Goal: Task Accomplishment & Management: Manage account settings

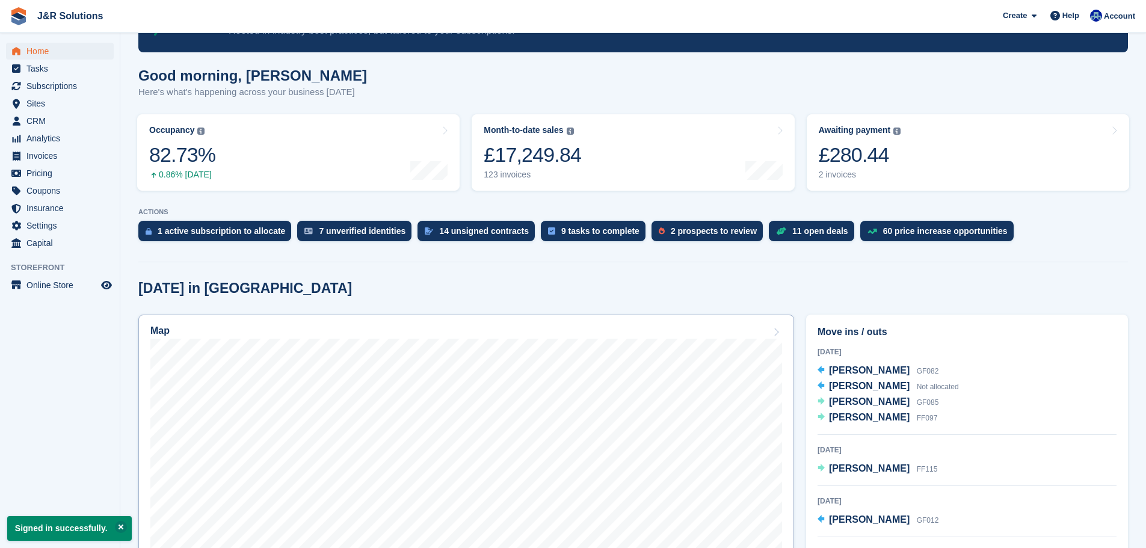
scroll to position [181, 0]
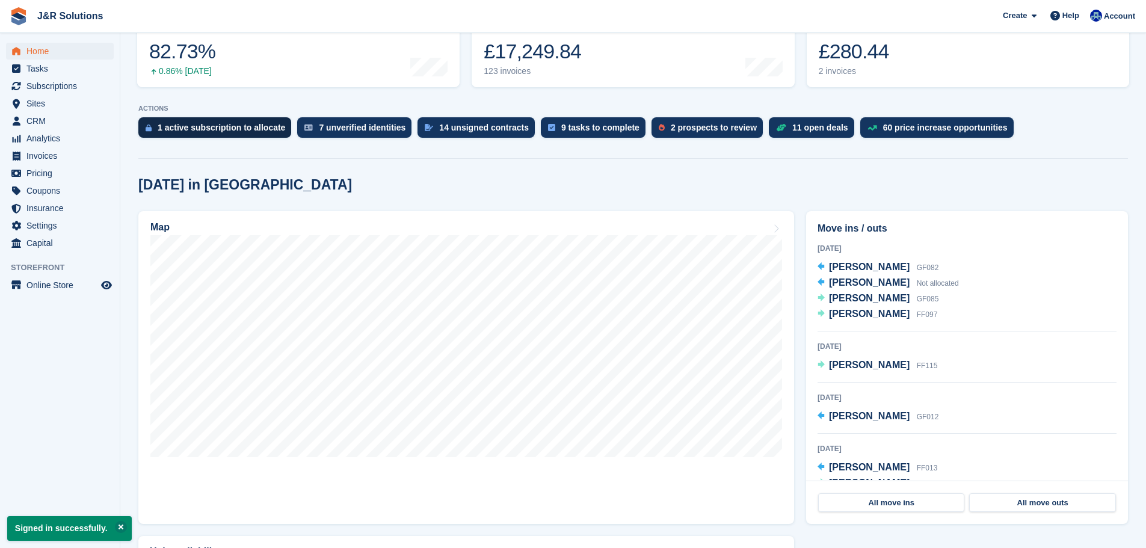
click at [221, 125] on div "1 active subscription to allocate" at bounding box center [222, 128] width 128 height 10
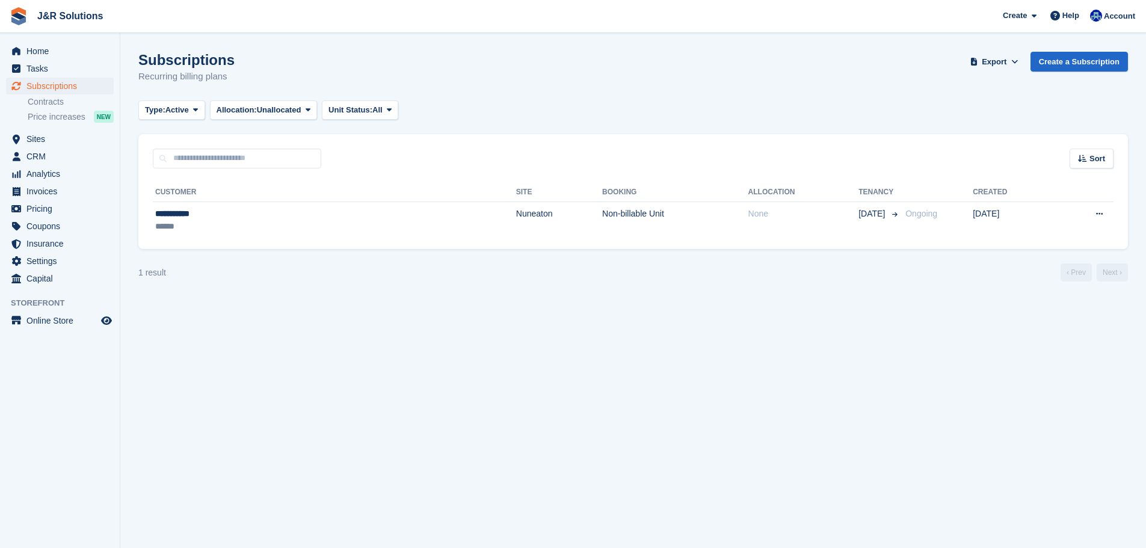
click at [505, 85] on div "Subscriptions Recurring billing plans Export Export Subscriptions Export a CSV …" at bounding box center [633, 75] width 990 height 46
click at [47, 46] on span "Home" at bounding box center [62, 51] width 72 height 17
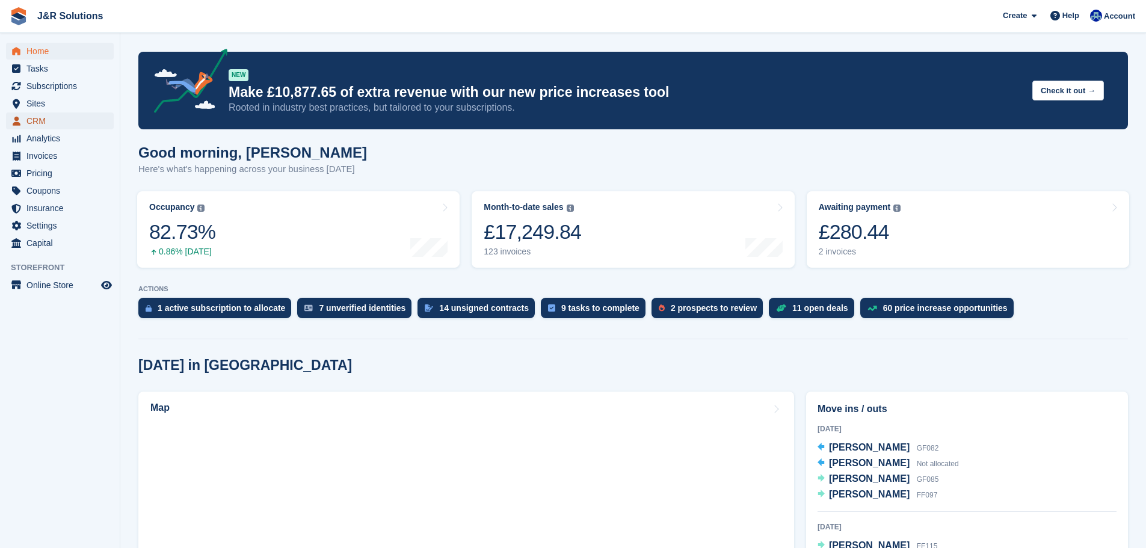
click at [49, 120] on span "CRM" at bounding box center [62, 121] width 72 height 17
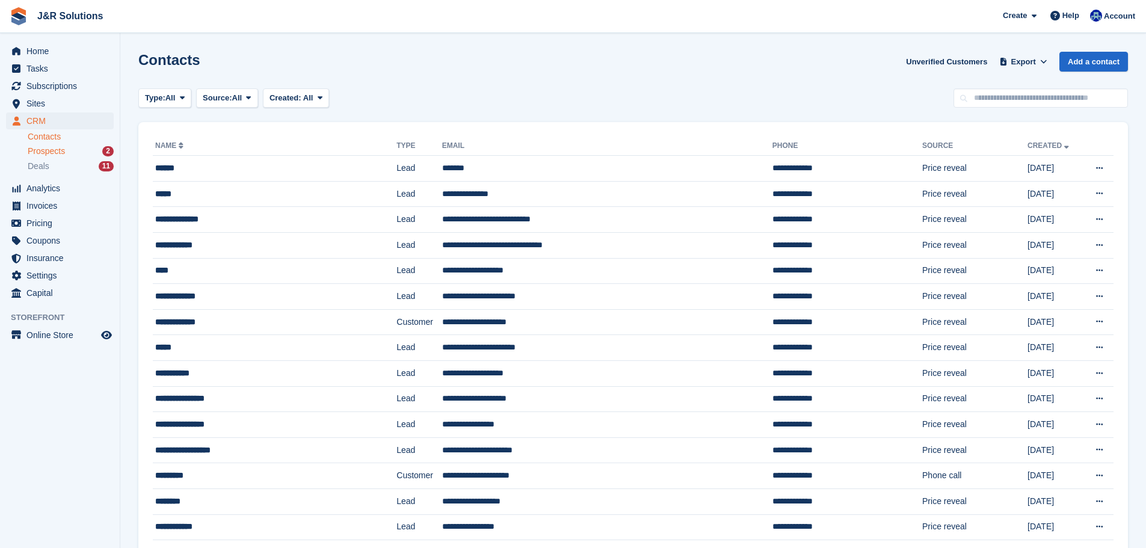
click at [64, 148] on span "Prospects" at bounding box center [46, 151] width 37 height 11
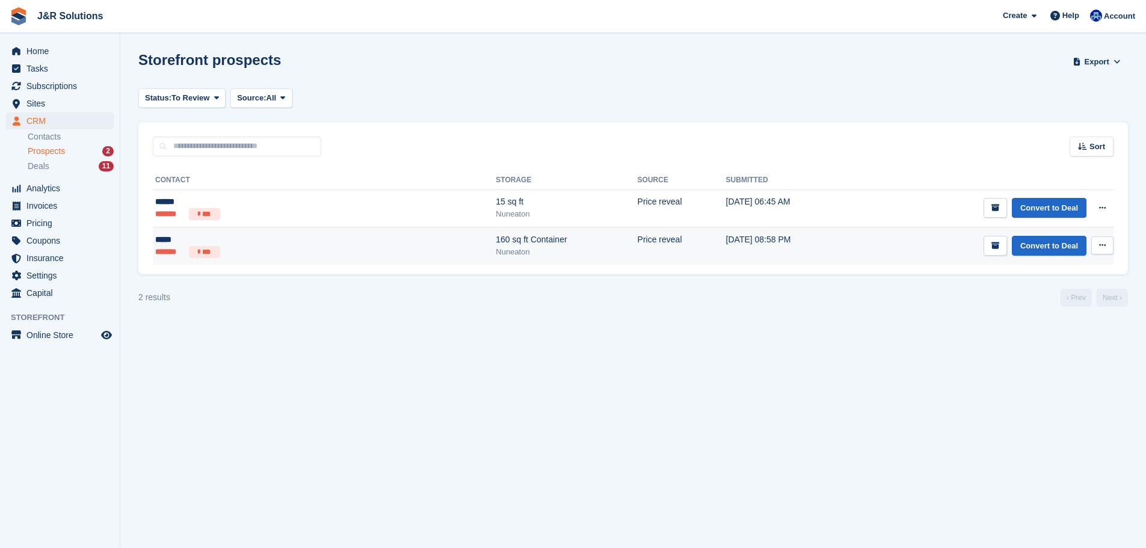
click at [1104, 249] on icon at bounding box center [1103, 245] width 7 height 8
click at [1065, 317] on p "Delete prospect" at bounding box center [1056, 311] width 105 height 16
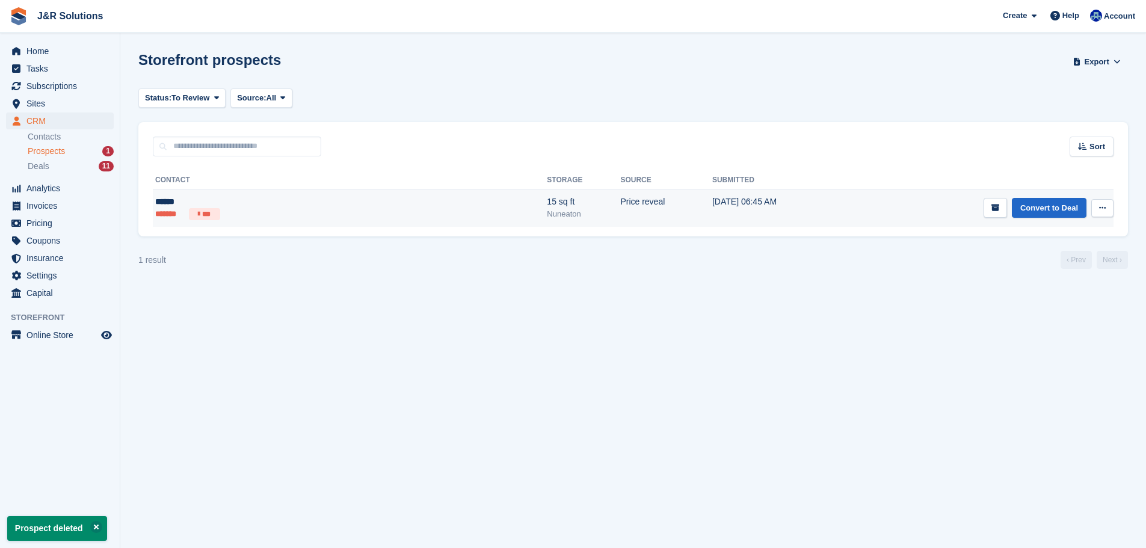
click at [1098, 211] on button at bounding box center [1103, 208] width 22 height 18
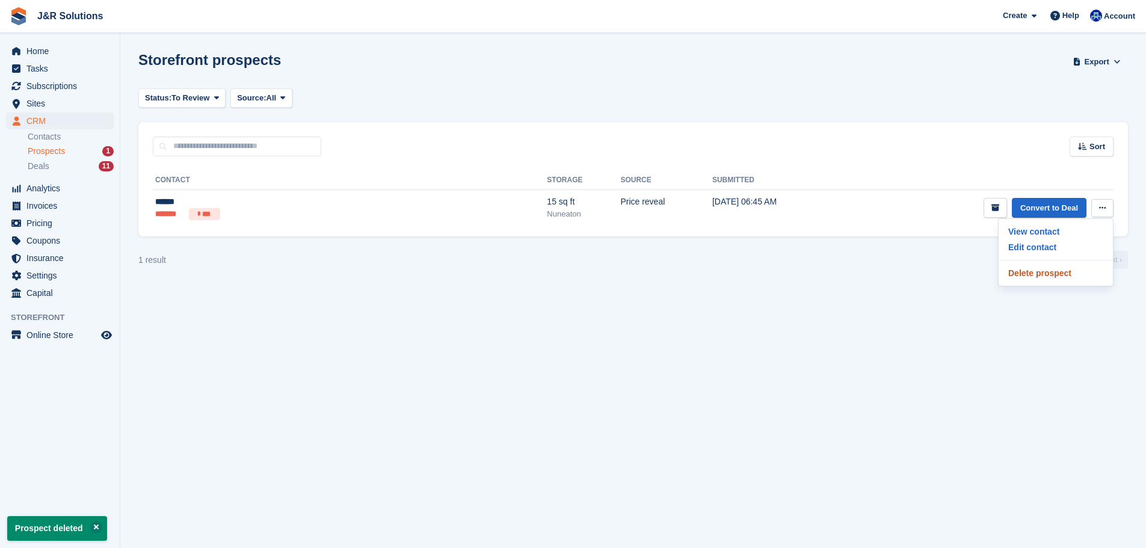
click at [1058, 273] on p "Delete prospect" at bounding box center [1056, 273] width 105 height 16
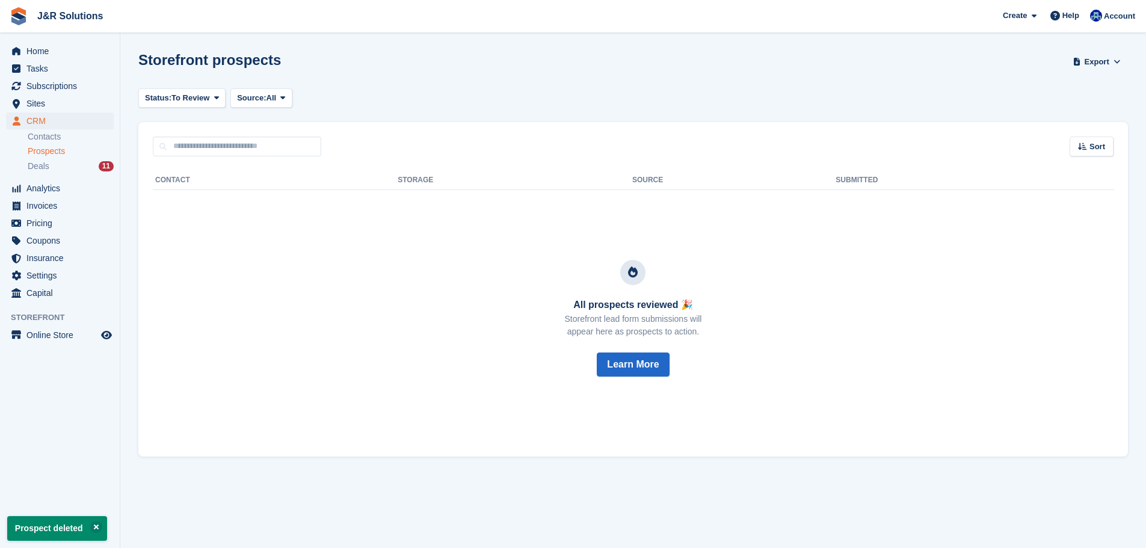
click at [603, 85] on div "Storefront prospects Export Export Prospects Export a CSV of all Prospects whic…" at bounding box center [633, 69] width 990 height 34
click at [75, 55] on span "Home" at bounding box center [62, 51] width 72 height 17
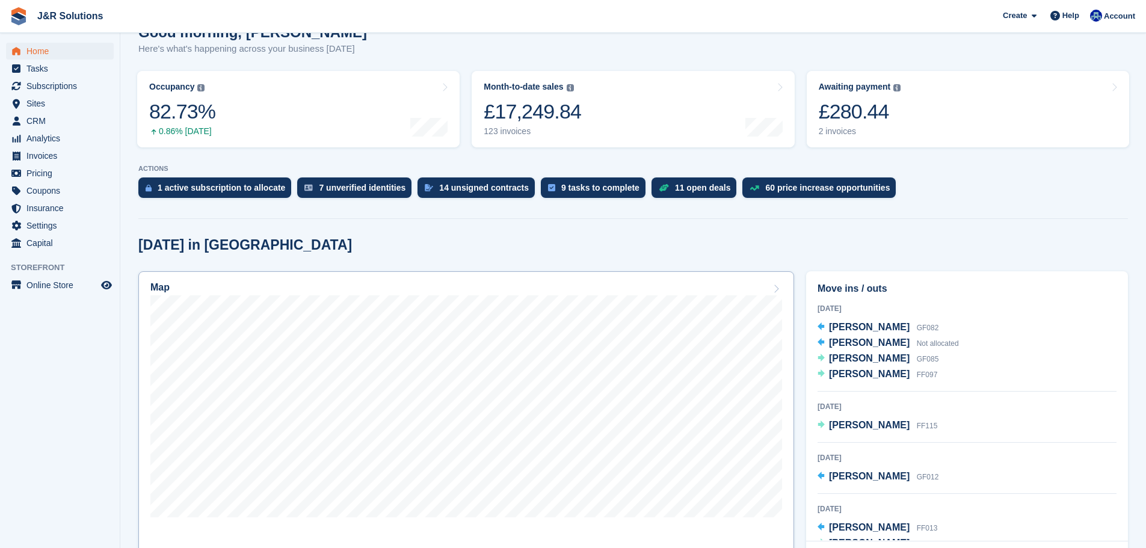
scroll to position [241, 0]
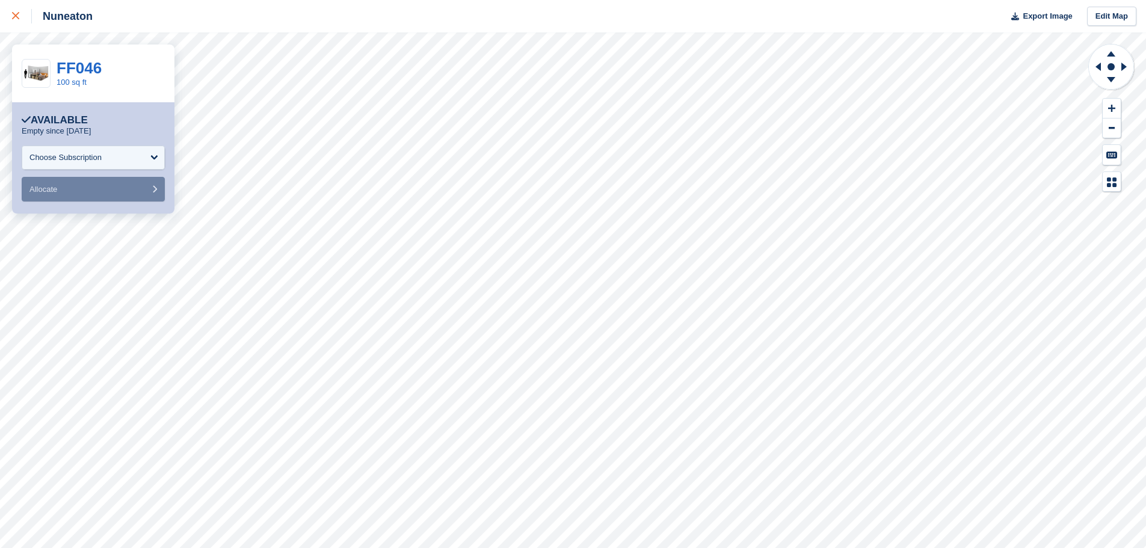
click at [13, 29] on link at bounding box center [16, 16] width 32 height 32
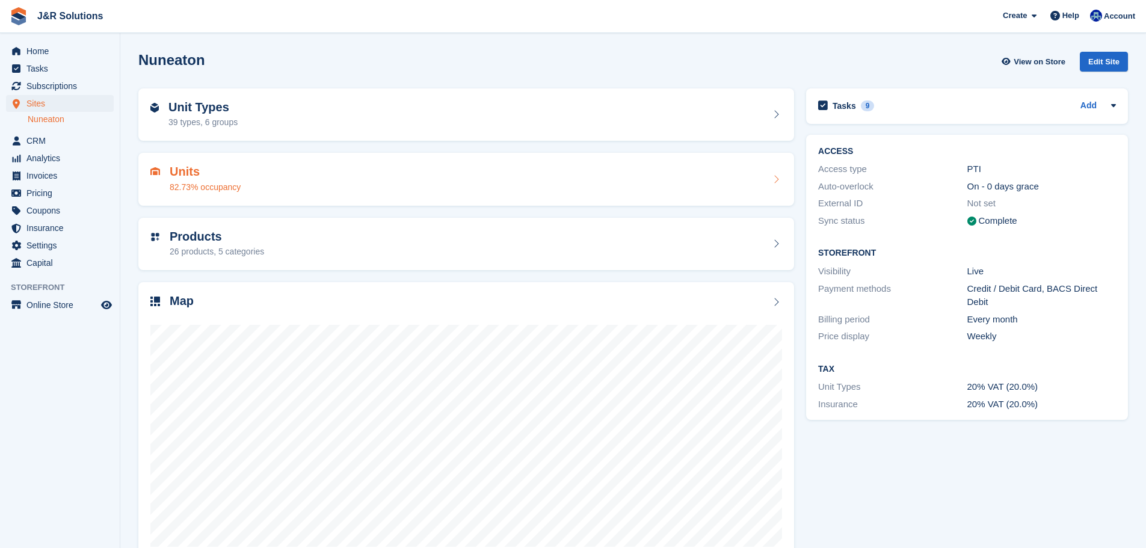
click at [240, 182] on div "Units 82.73% occupancy" at bounding box center [466, 179] width 632 height 29
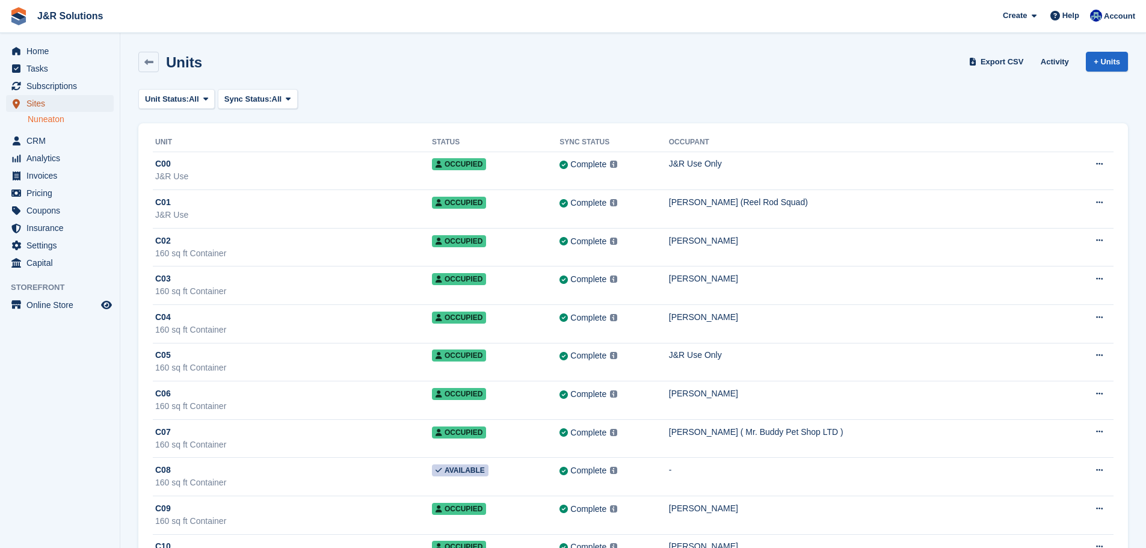
click at [66, 97] on span "Sites" at bounding box center [62, 103] width 72 height 17
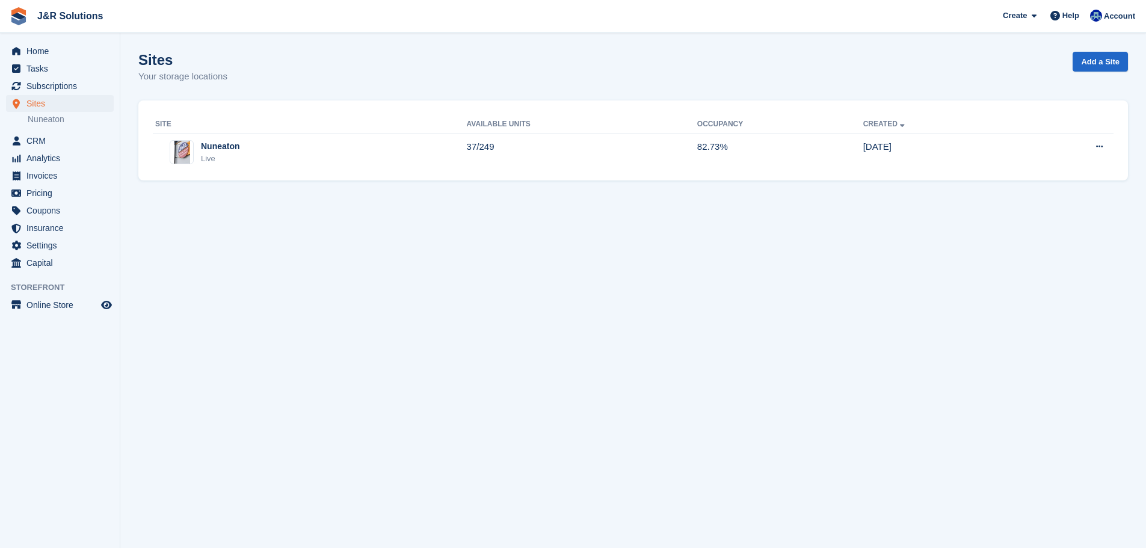
click at [241, 175] on div "Site Available Units Occupancy Created Nuneaton Live 37/249 82.73% 19 May Edit …" at bounding box center [633, 141] width 990 height 81
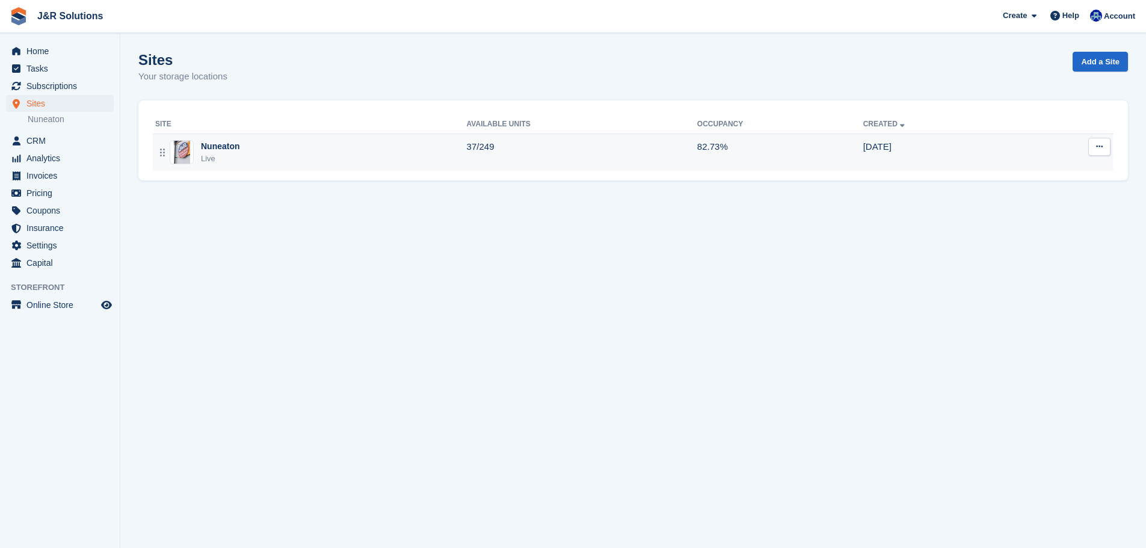
click at [246, 164] on div "Nuneaton Live" at bounding box center [311, 152] width 312 height 25
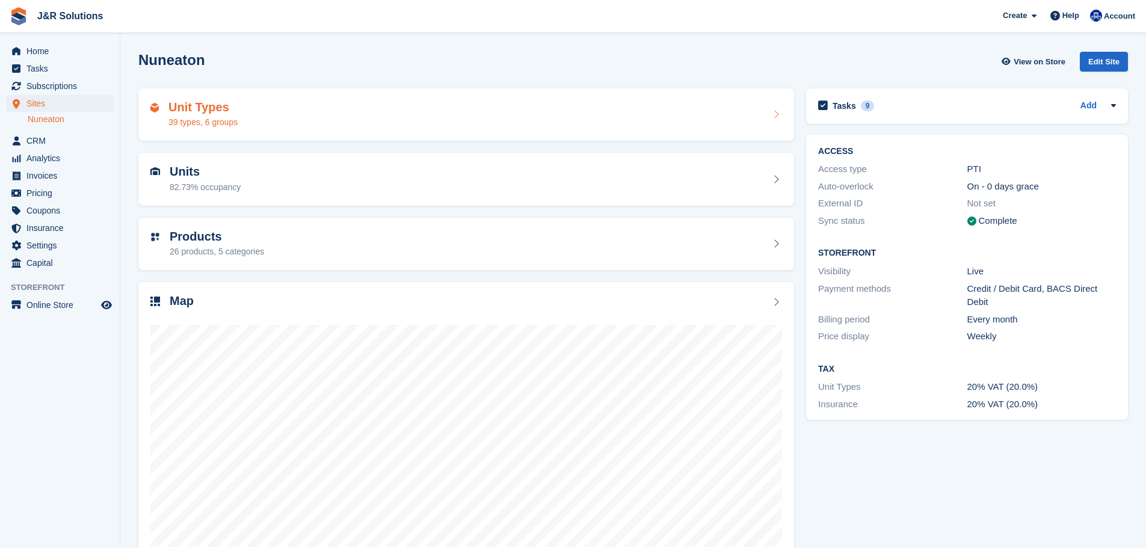
click at [306, 132] on div "Unit Types 39 types, 6 groups" at bounding box center [466, 114] width 656 height 53
click at [309, 122] on div "Unit Types 39 types, 6 groups" at bounding box center [466, 115] width 632 height 29
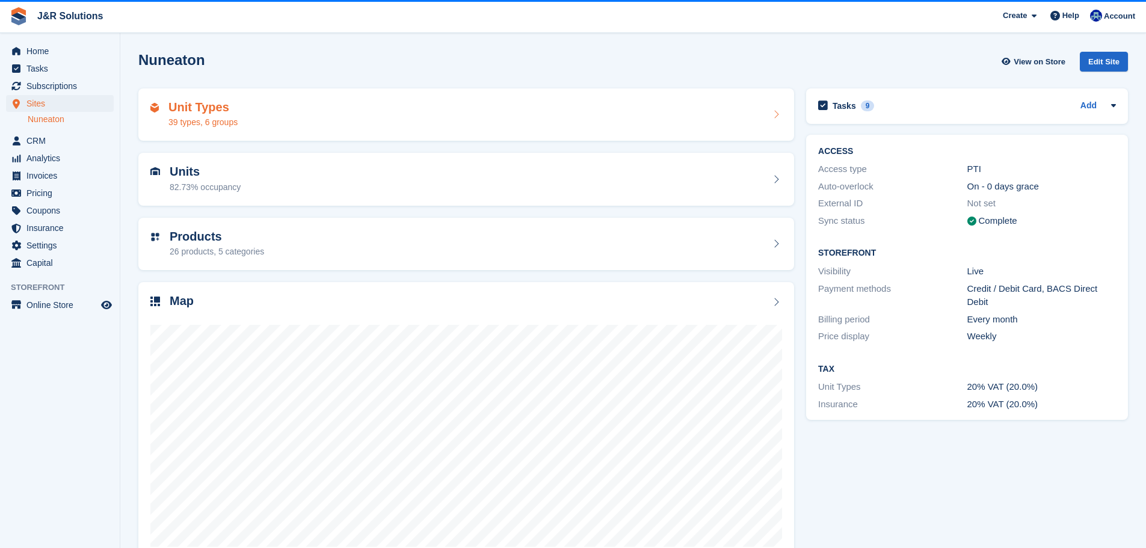
click at [305, 120] on div "Unit Types 39 types, 6 groups" at bounding box center [466, 115] width 632 height 29
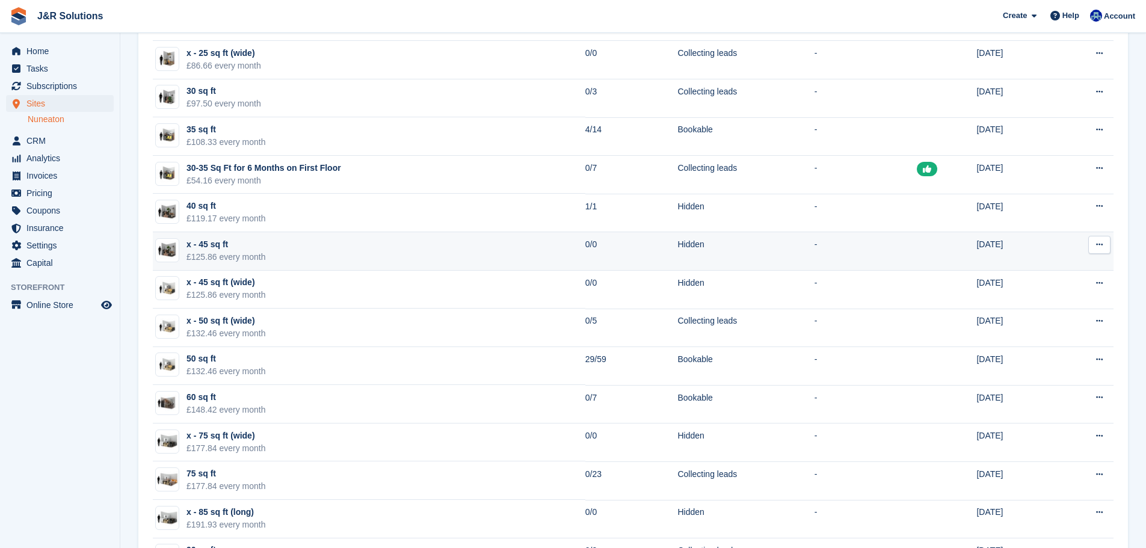
scroll to position [361, 0]
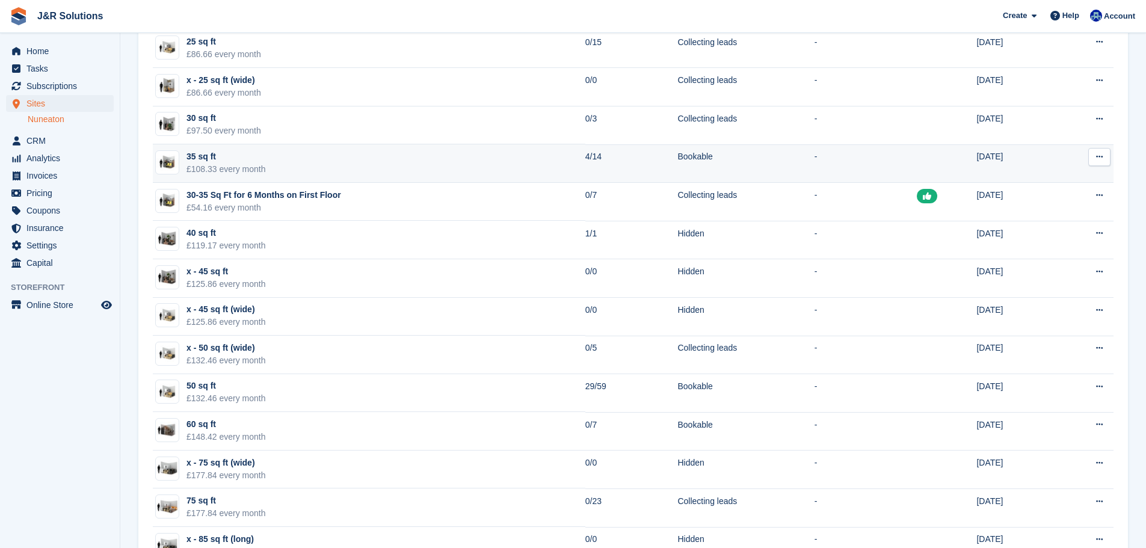
click at [459, 175] on td "35 sq ft £108.33 every month" at bounding box center [369, 163] width 433 height 39
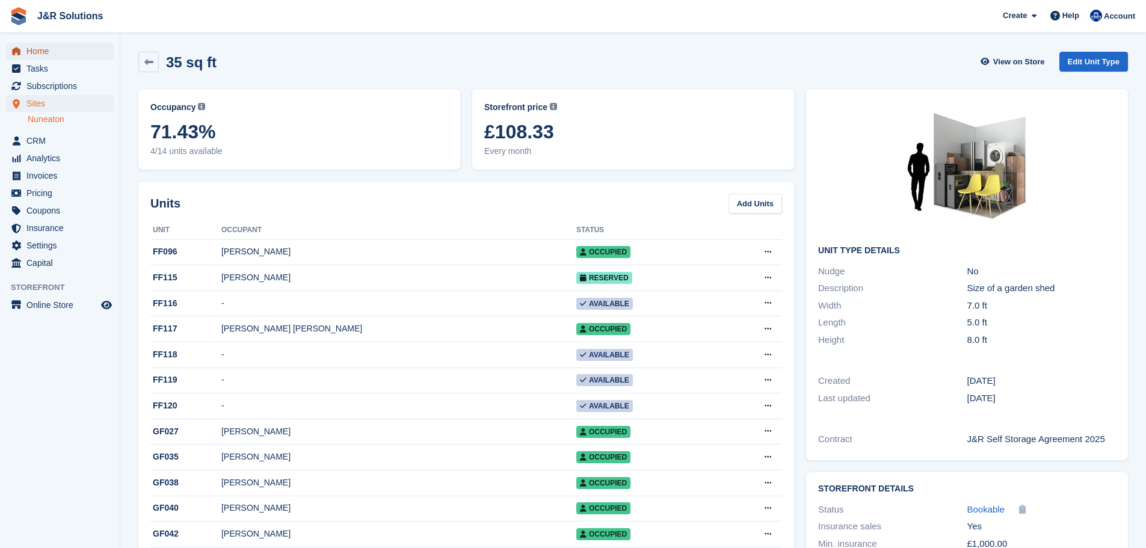
click at [69, 51] on span "Home" at bounding box center [62, 51] width 72 height 17
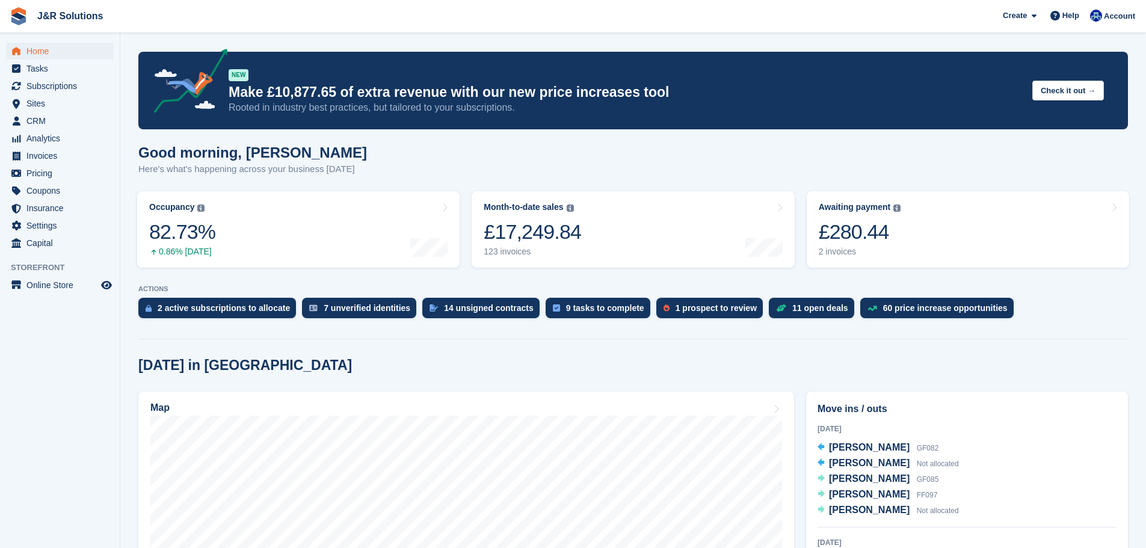
click at [31, 129] on ul "CRM CRM" at bounding box center [60, 121] width 120 height 17
click at [34, 122] on span "CRM" at bounding box center [62, 121] width 72 height 17
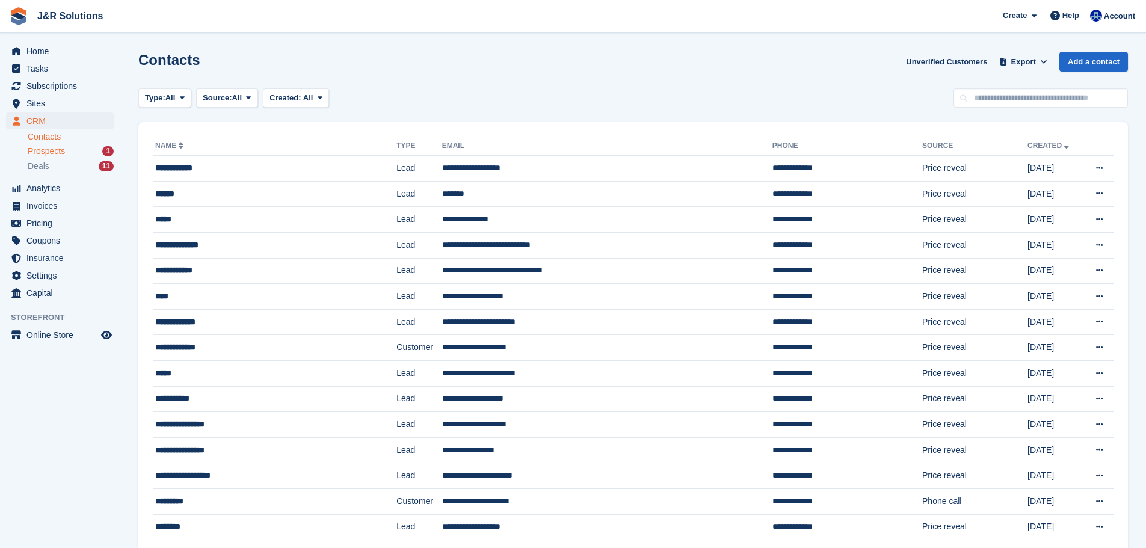
click at [39, 153] on span "Prospects" at bounding box center [46, 151] width 37 height 11
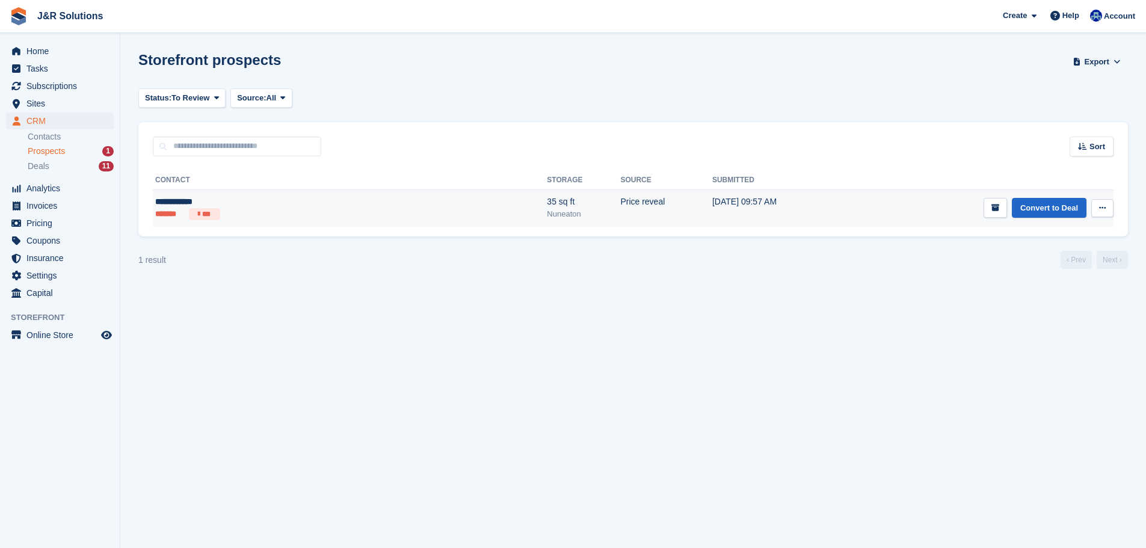
click at [217, 219] on li "***" at bounding box center [204, 214] width 31 height 12
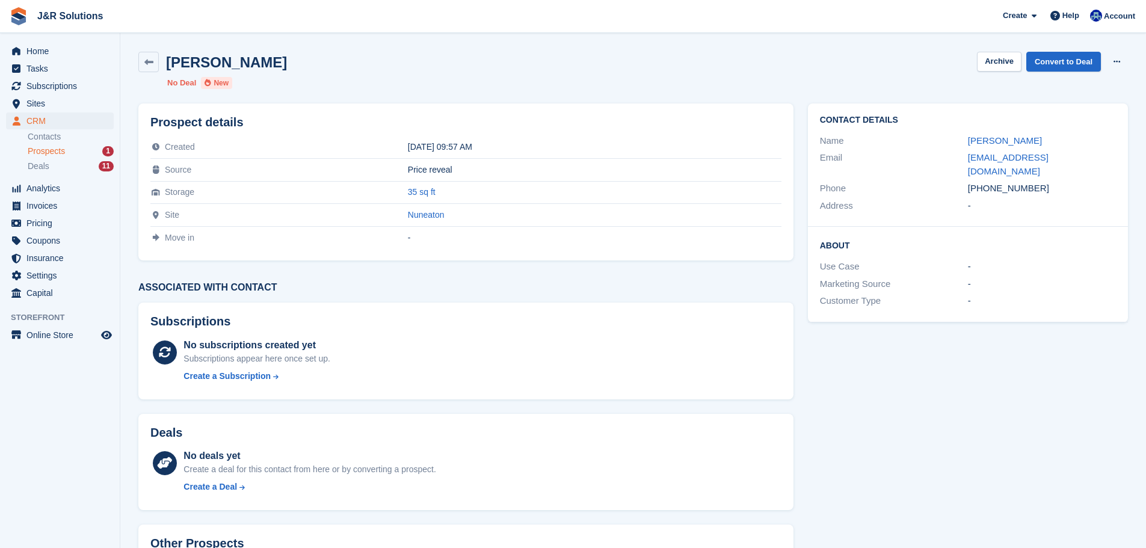
click at [686, 214] on div "Nuneaton" at bounding box center [595, 215] width 374 height 10
click at [26, 54] on link "Home" at bounding box center [60, 51] width 108 height 17
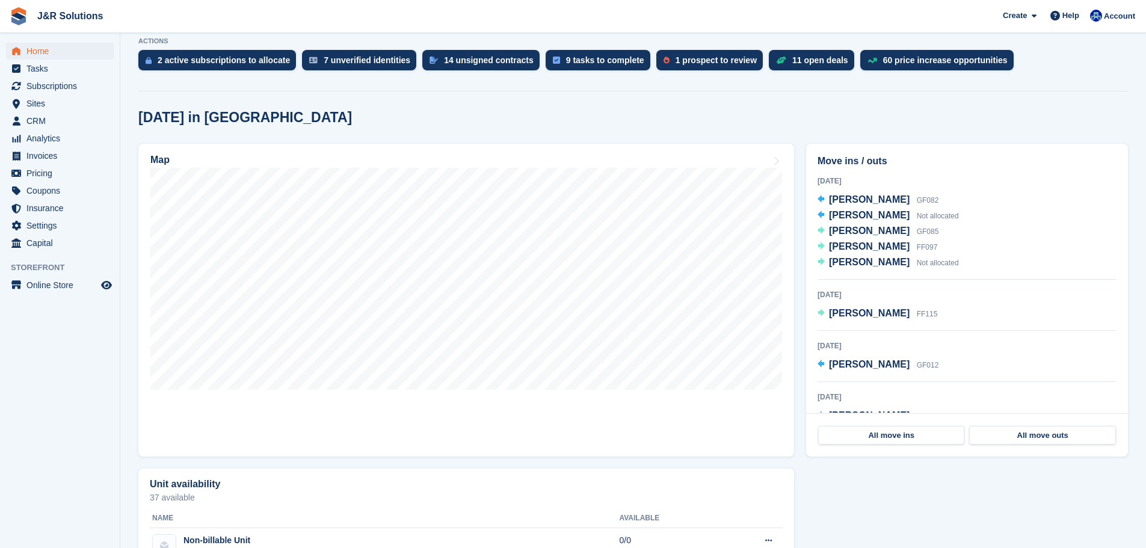
scroll to position [241, 0]
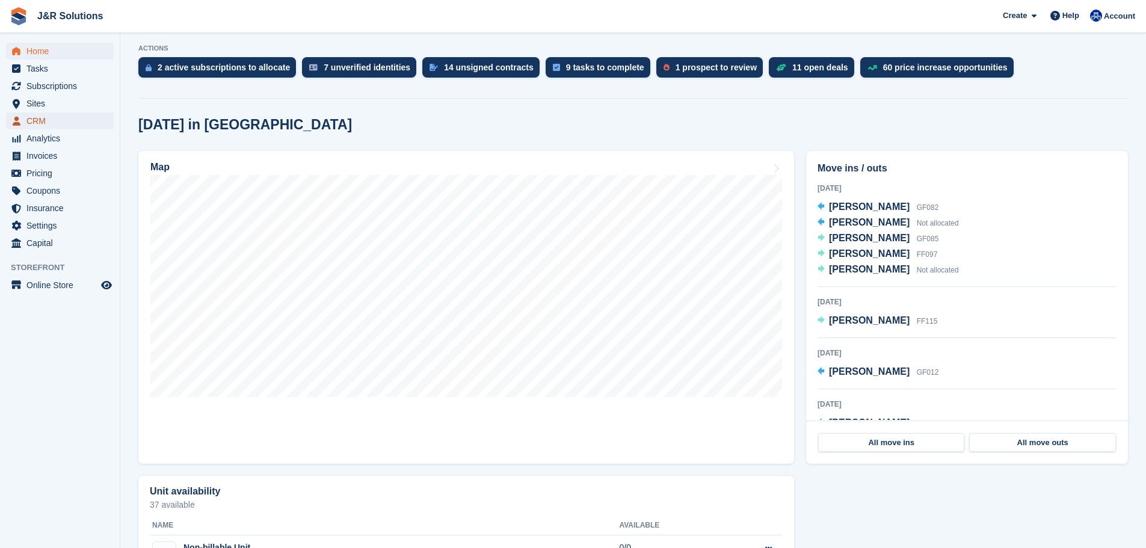
click at [55, 116] on span "CRM" at bounding box center [62, 121] width 72 height 17
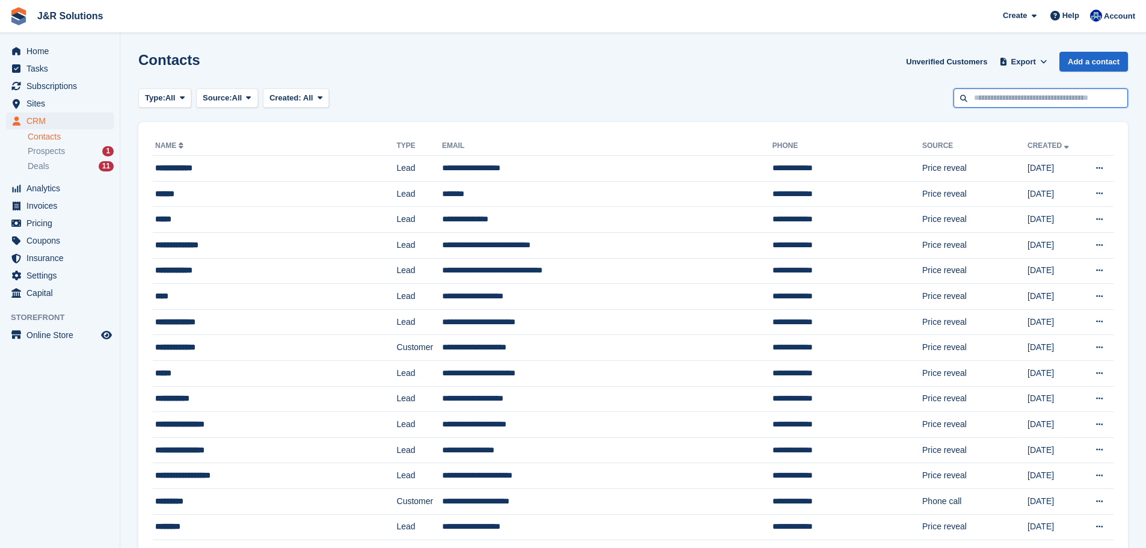
click at [975, 101] on input "text" at bounding box center [1041, 98] width 175 height 20
type input "*******"
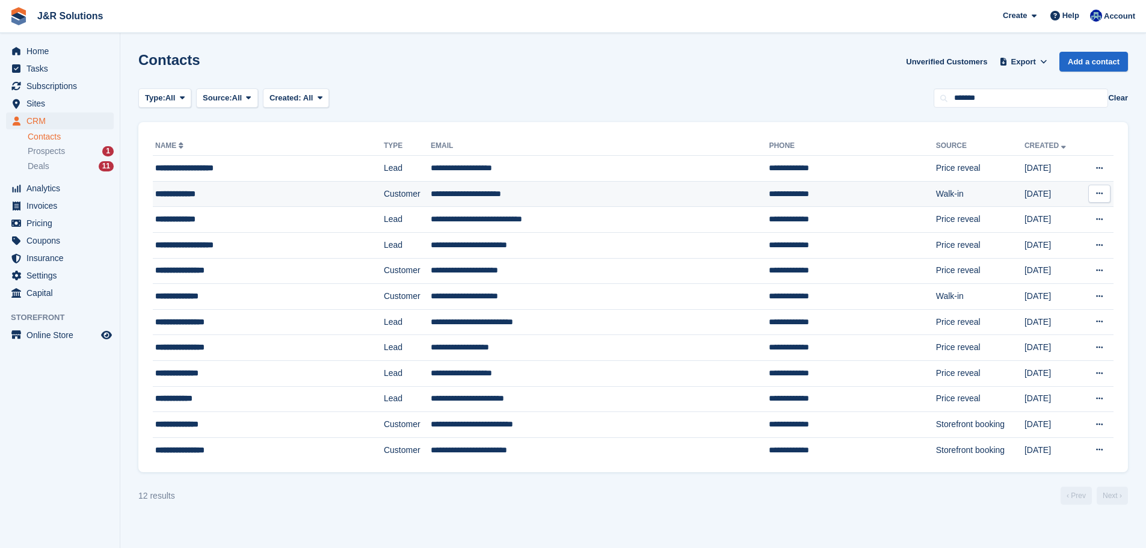
click at [543, 202] on td "**********" at bounding box center [600, 194] width 338 height 26
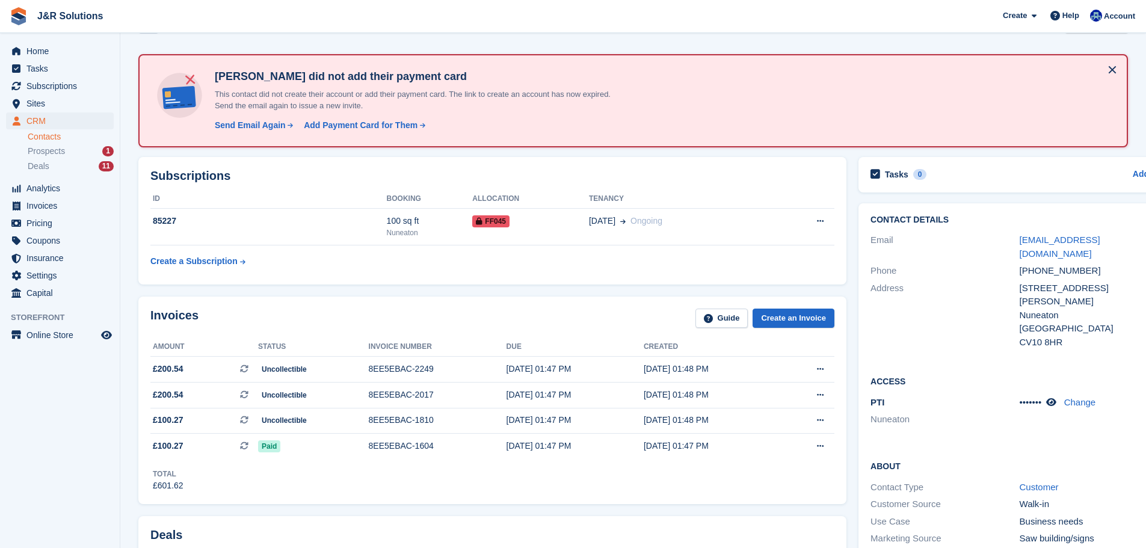
scroll to position [60, 0]
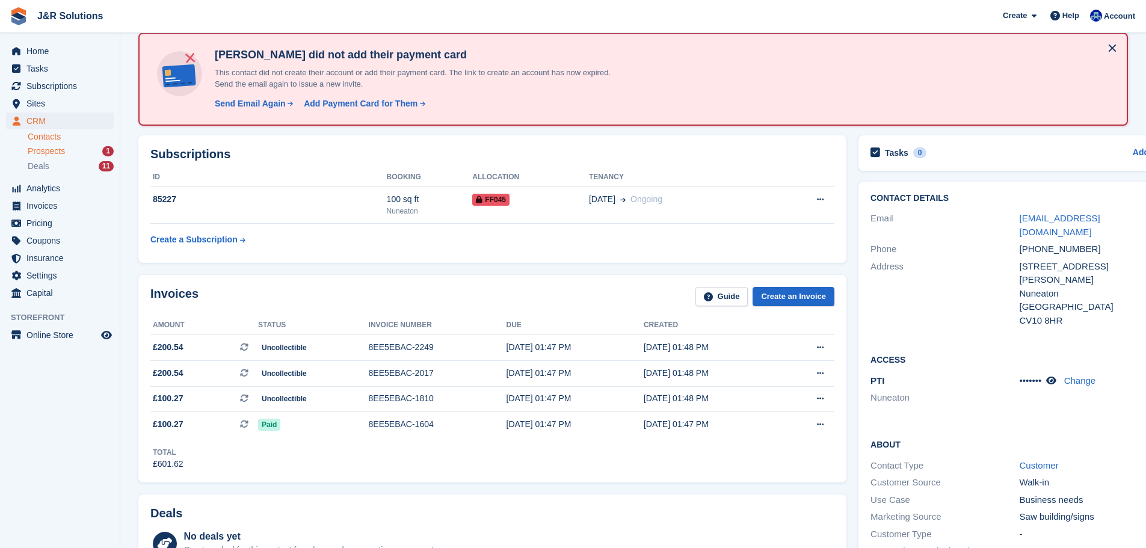
click at [53, 148] on span "Prospects" at bounding box center [46, 151] width 37 height 11
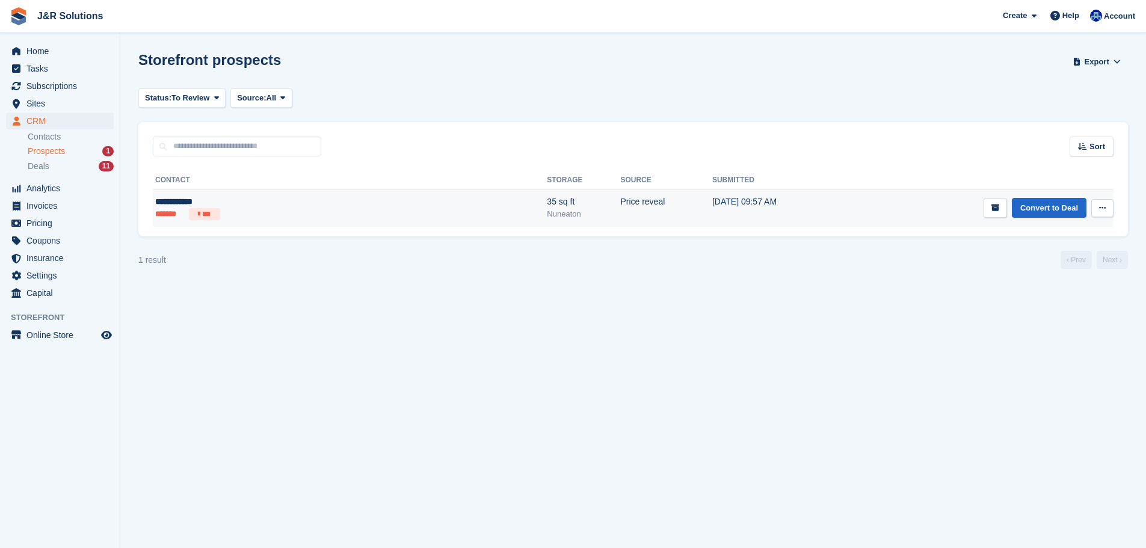
click at [314, 218] on ul "******* ***" at bounding box center [249, 214] width 189 height 12
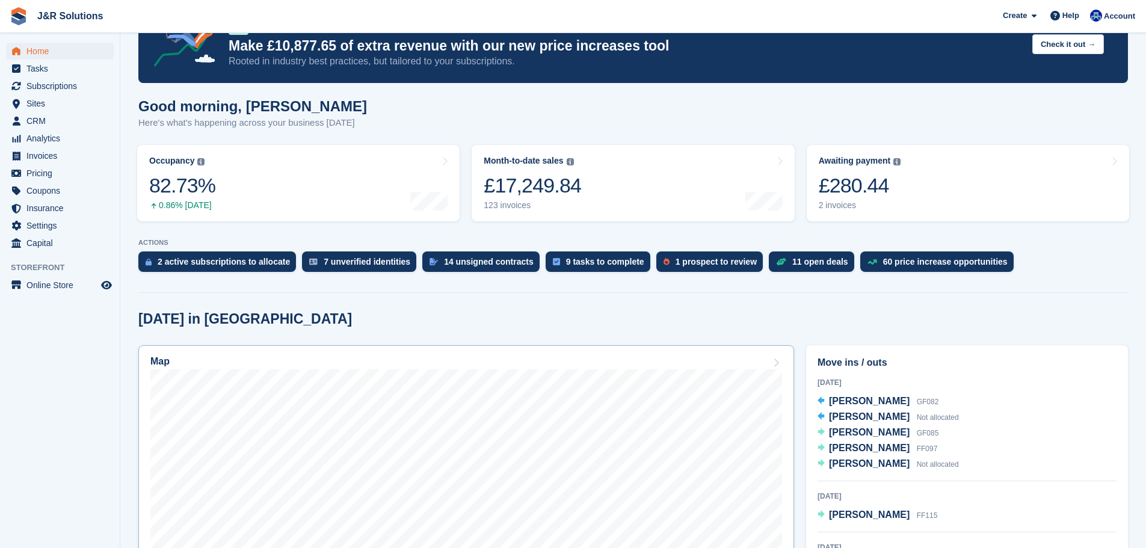
scroll to position [301, 0]
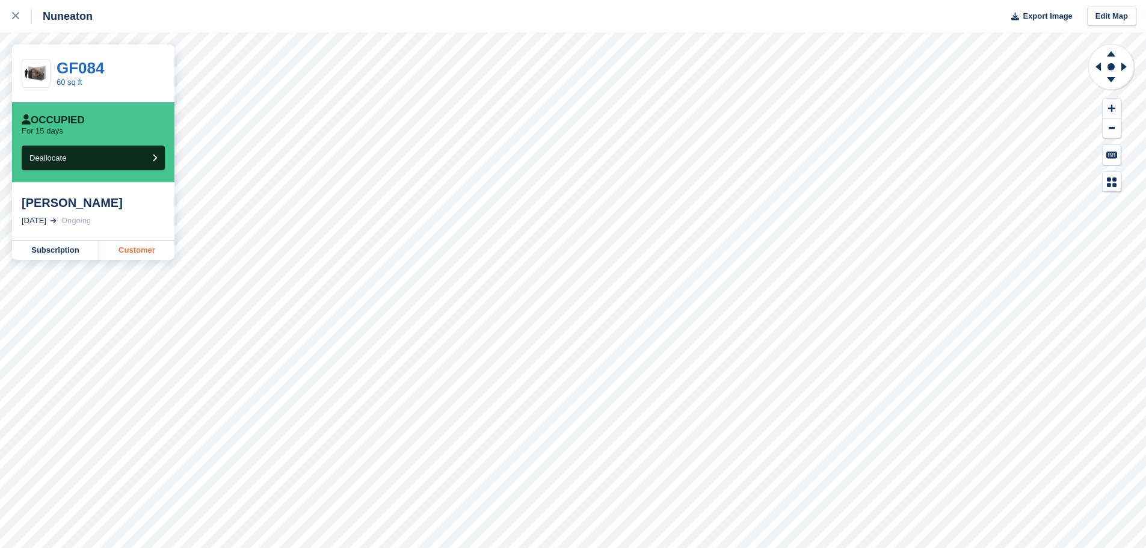
click at [170, 249] on link "Customer" at bounding box center [136, 250] width 75 height 19
click at [0, 13] on link at bounding box center [16, 16] width 32 height 32
click at [8, 13] on link at bounding box center [16, 16] width 32 height 32
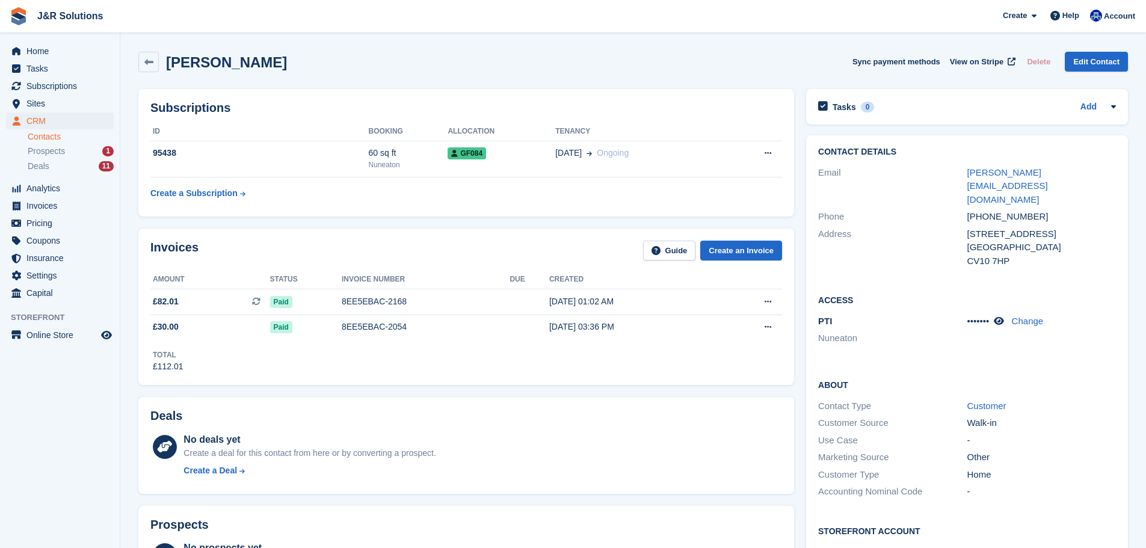
click at [507, 61] on div "Joseph Atkinson Sync payment methods View on Stripe Delete Edit Contact" at bounding box center [633, 62] width 990 height 20
click at [703, 69] on div "Joseph Atkinson Sync payment methods View on Stripe Delete Edit Contact" at bounding box center [633, 62] width 990 height 20
click at [67, 158] on li "Prospects 1" at bounding box center [74, 151] width 92 height 14
click at [68, 153] on div "Prospects 1" at bounding box center [71, 151] width 86 height 11
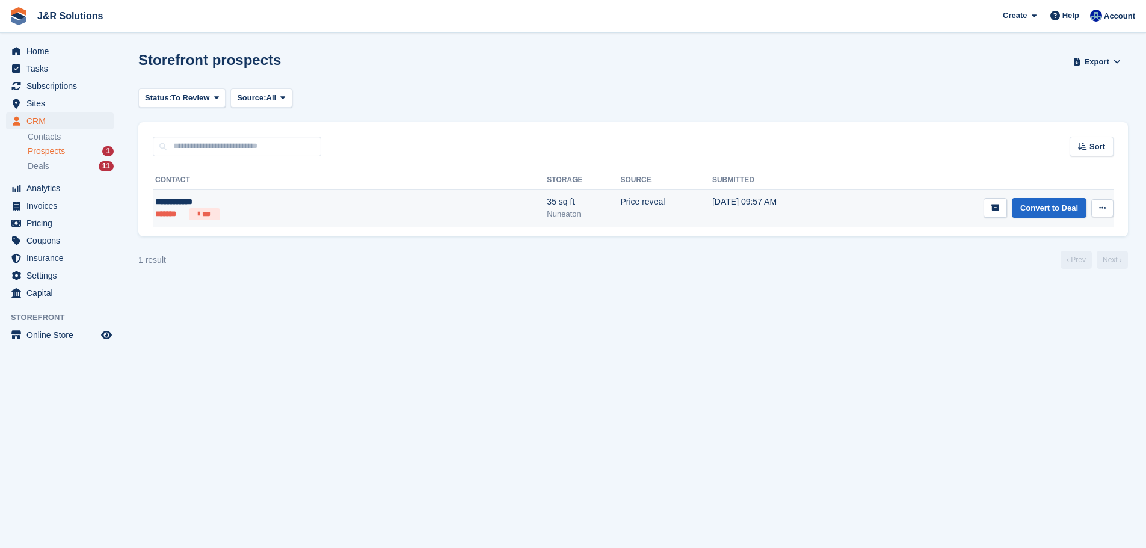
click at [620, 203] on td "Price reveal" at bounding box center [666, 208] width 92 height 37
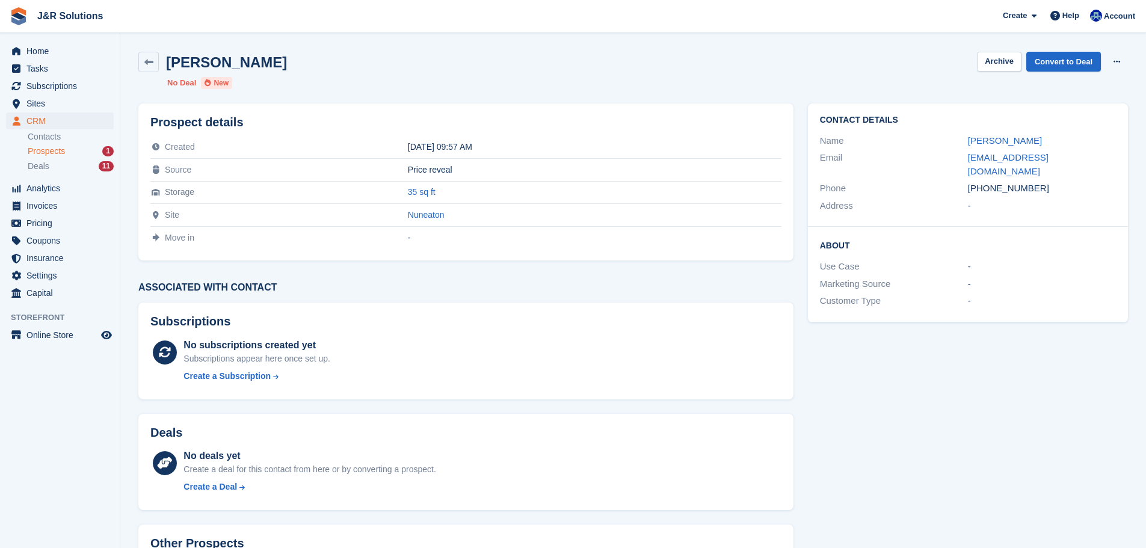
click at [571, 70] on div "[PERSON_NAME] Archive Convert to Deal Delete prospect" at bounding box center [633, 62] width 990 height 20
click at [998, 158] on link "hmmunir@hotmail.com" at bounding box center [1008, 164] width 81 height 24
click at [1094, 61] on link "Convert to Deal" at bounding box center [1064, 62] width 75 height 20
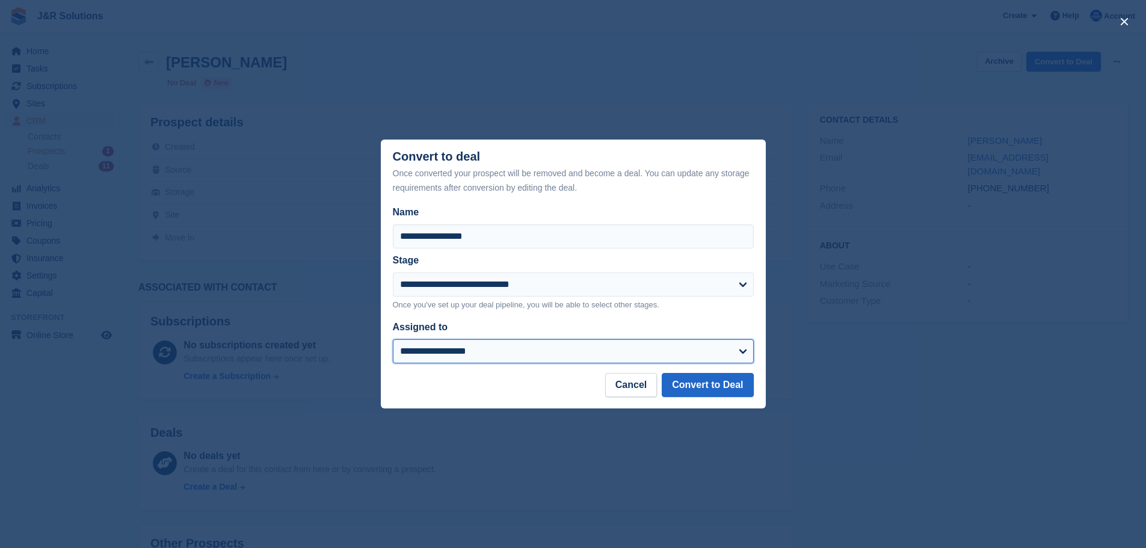
click at [608, 356] on select "**********" at bounding box center [573, 351] width 361 height 24
select select "****"
click at [393, 341] on select "**********" at bounding box center [573, 351] width 361 height 24
click at [760, 386] on footer "Cancel Convert to Deal" at bounding box center [573, 391] width 385 height 36
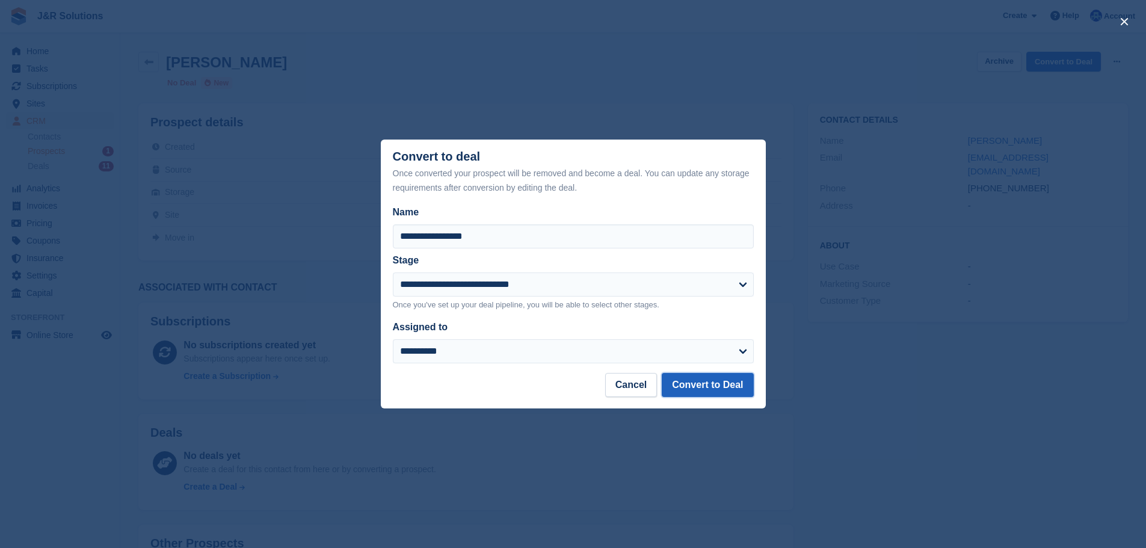
click at [735, 392] on button "Convert to Deal" at bounding box center [707, 385] width 91 height 24
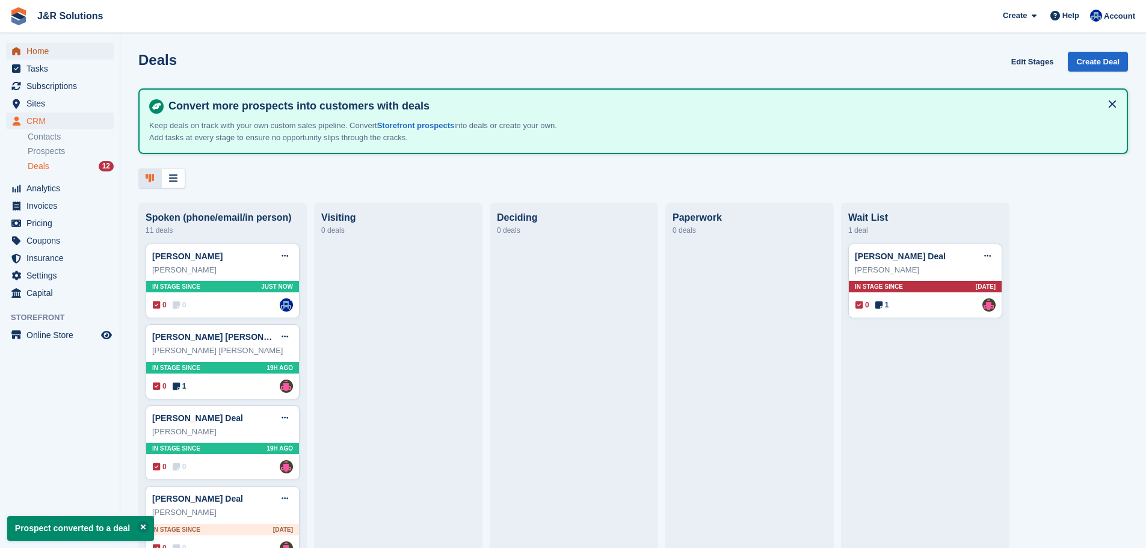
click at [38, 45] on span "Home" at bounding box center [62, 51] width 72 height 17
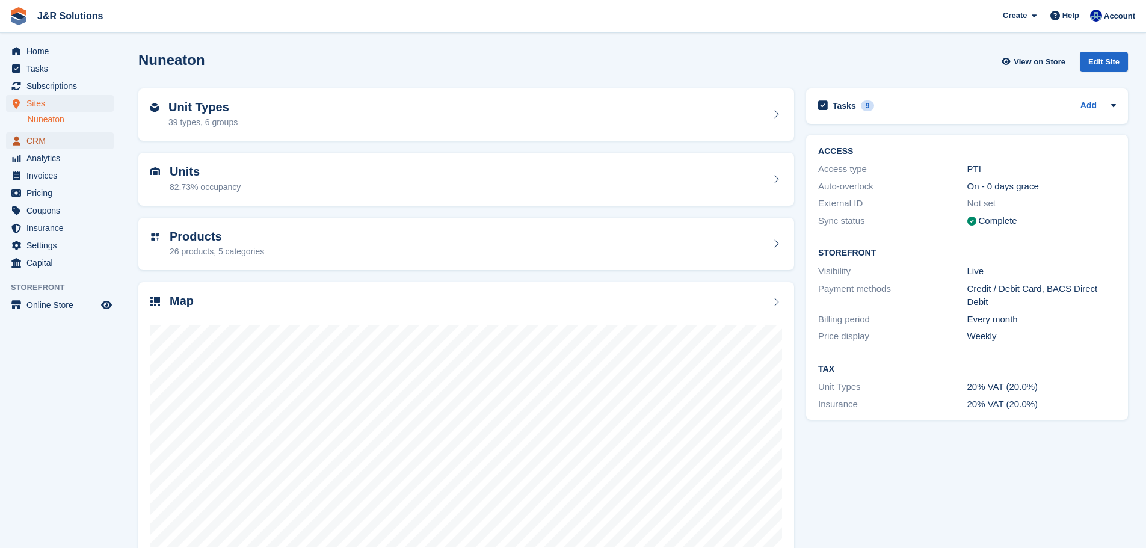
click at [70, 138] on span "CRM" at bounding box center [62, 140] width 72 height 17
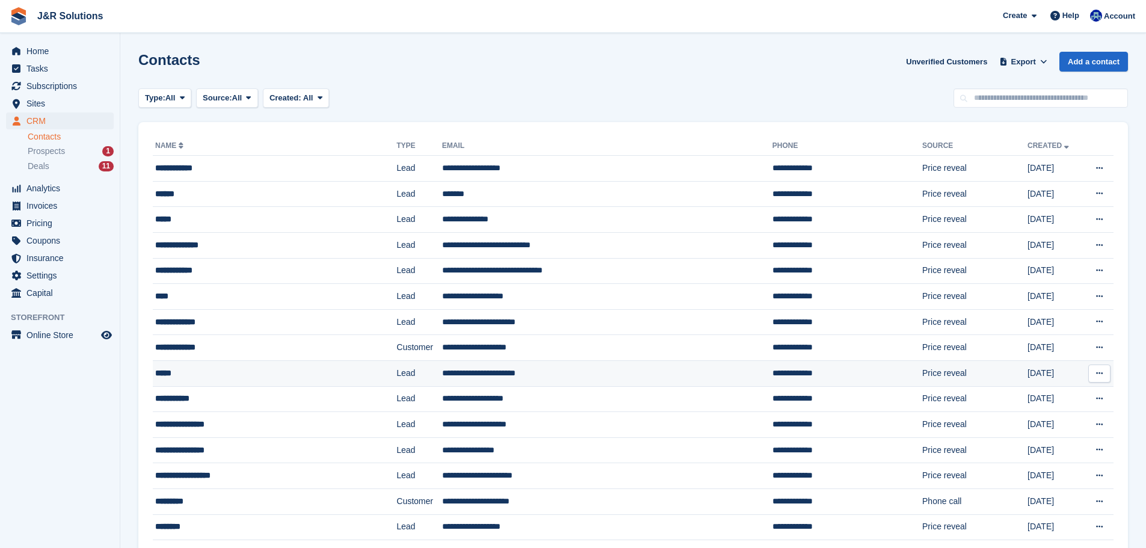
scroll to position [60, 0]
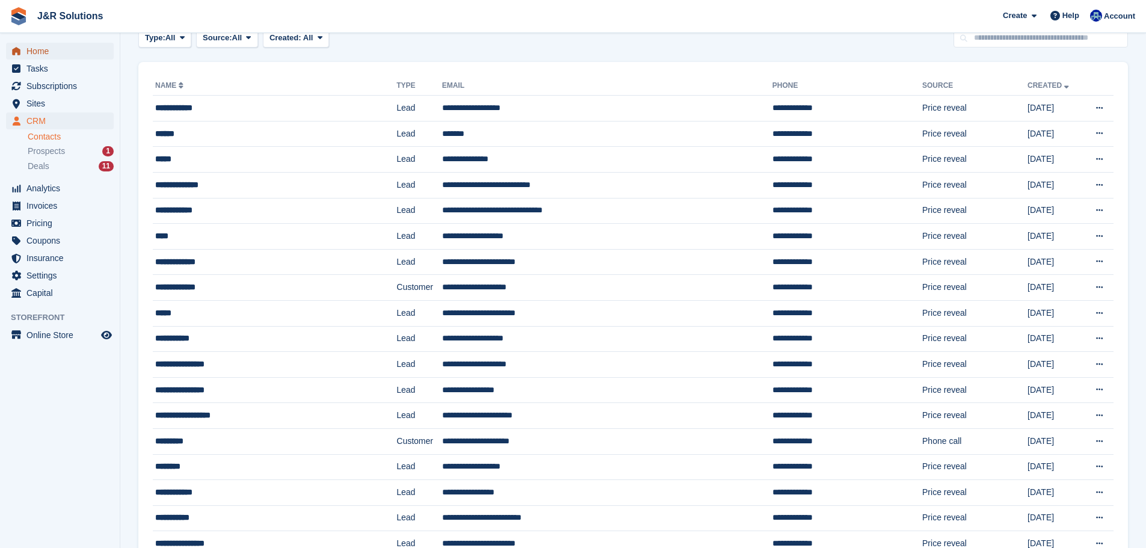
click at [44, 49] on span "Home" at bounding box center [62, 51] width 72 height 17
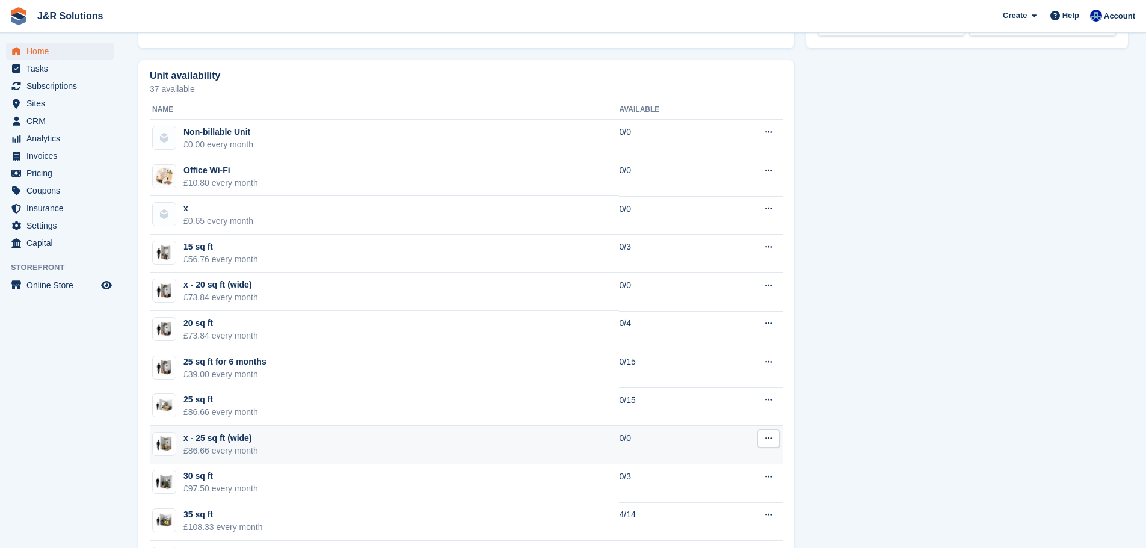
scroll to position [722, 0]
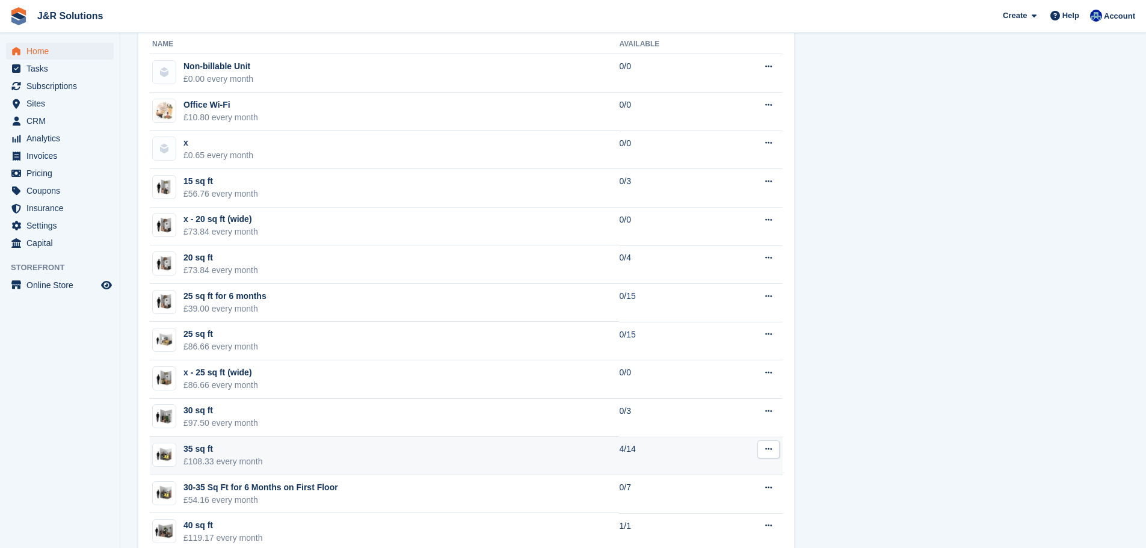
click at [305, 458] on td "35 sq ft £108.33 every month" at bounding box center [384, 456] width 469 height 39
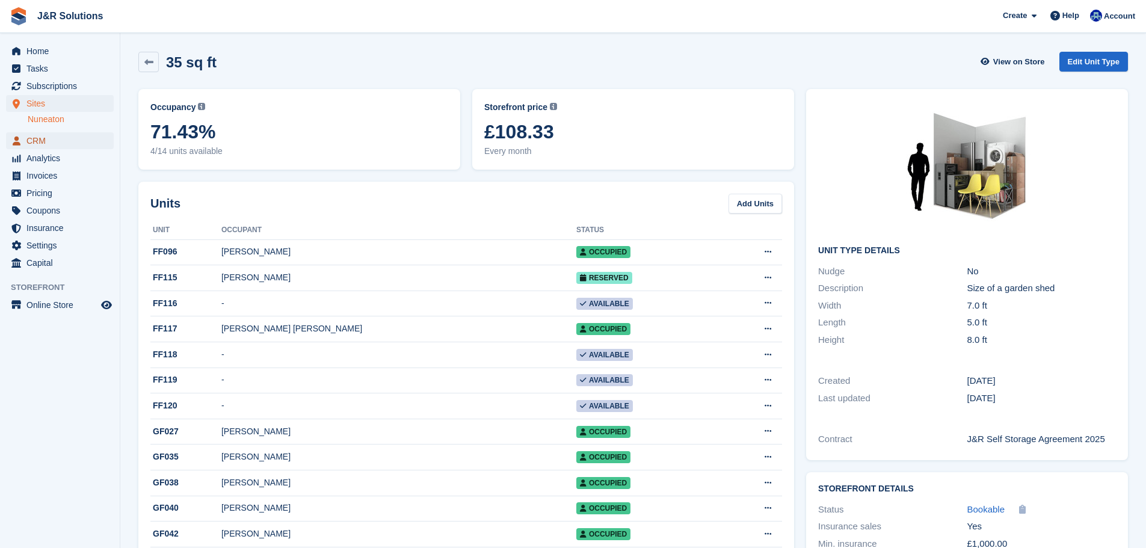
click at [59, 140] on span "CRM" at bounding box center [62, 140] width 72 height 17
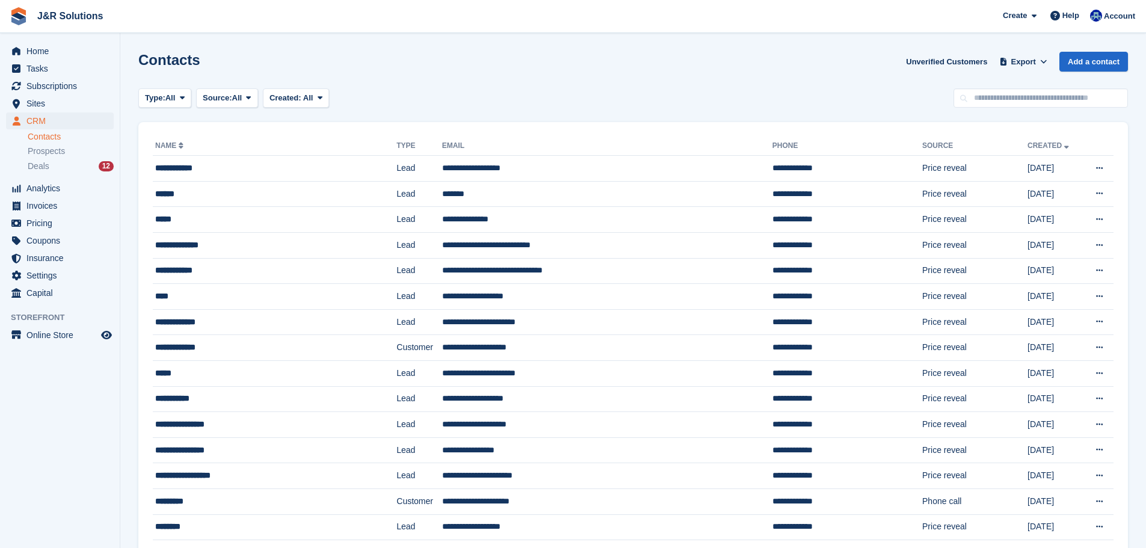
drag, startPoint x: 1006, startPoint y: 104, endPoint x: 1011, endPoint y: 82, distance: 22.2
click at [1006, 103] on input "text" at bounding box center [1041, 98] width 175 height 20
type input "******"
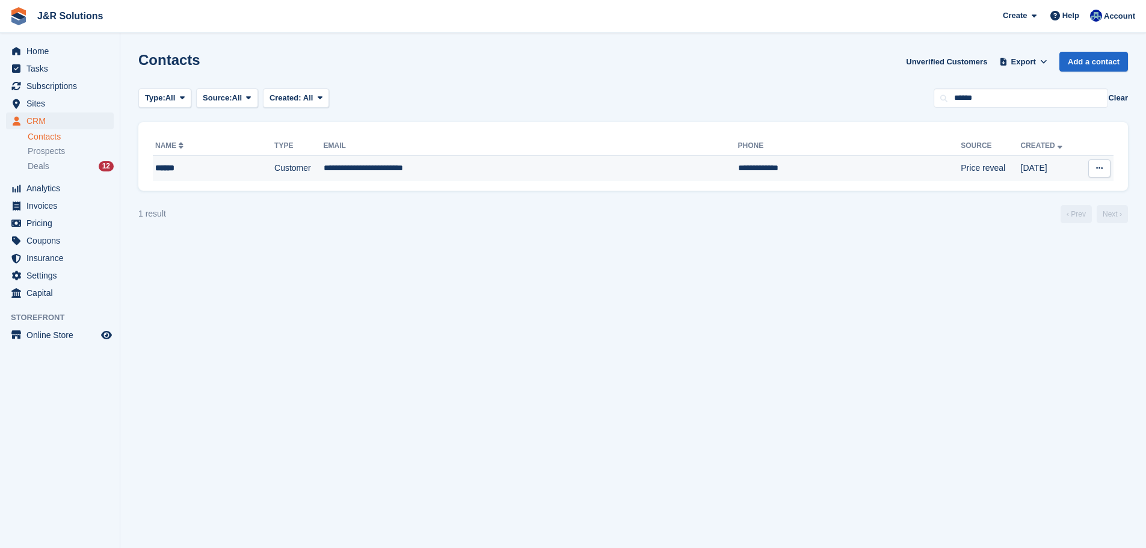
click at [643, 161] on td "**********" at bounding box center [531, 168] width 415 height 25
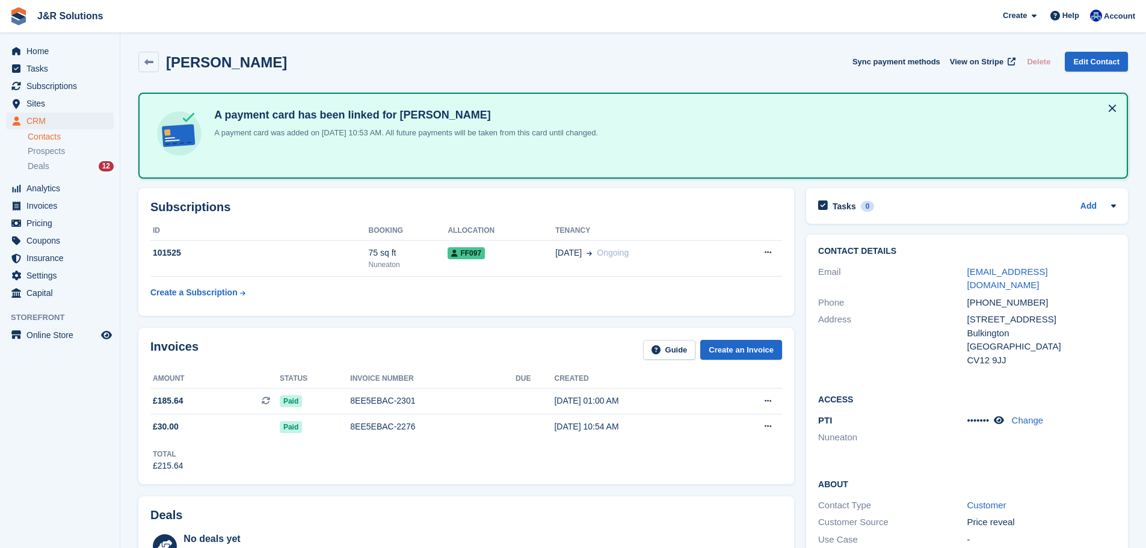
drag, startPoint x: 712, startPoint y: 107, endPoint x: 680, endPoint y: 64, distance: 53.8
click at [705, 99] on div "A payment card has been linked for [PERSON_NAME] A payment card was added on [D…" at bounding box center [633, 136] width 990 height 86
click at [680, 64] on div "[PERSON_NAME] Sync payment methods View on Stripe Delete Edit Contact" at bounding box center [633, 62] width 990 height 20
click at [711, 14] on span "J&R Solutions Create Subscription Invoice Contact Deal Discount Page Help Chat …" at bounding box center [573, 16] width 1146 height 32
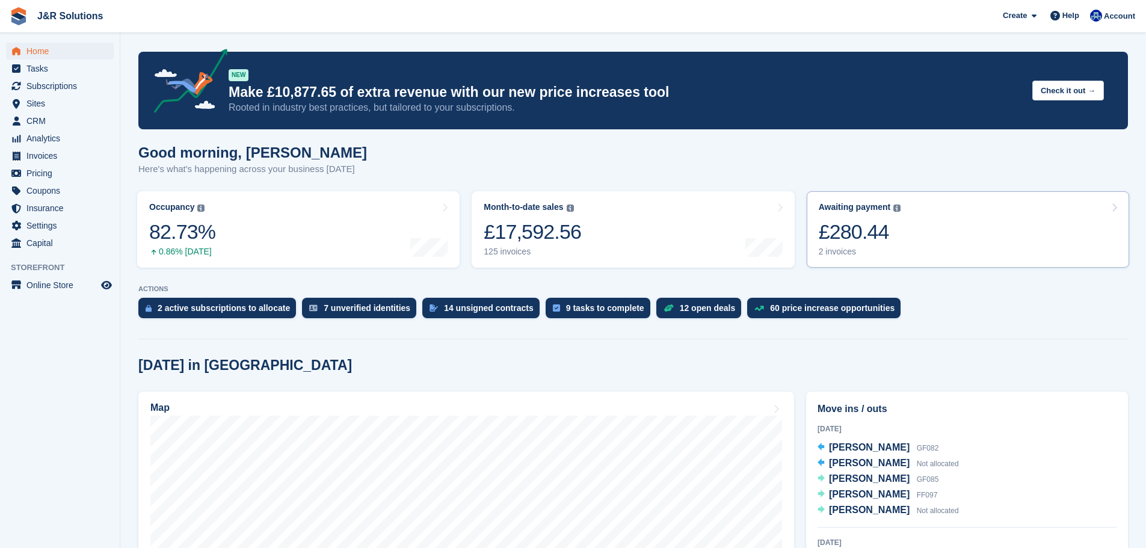
click at [858, 243] on div "£280.44" at bounding box center [860, 232] width 82 height 25
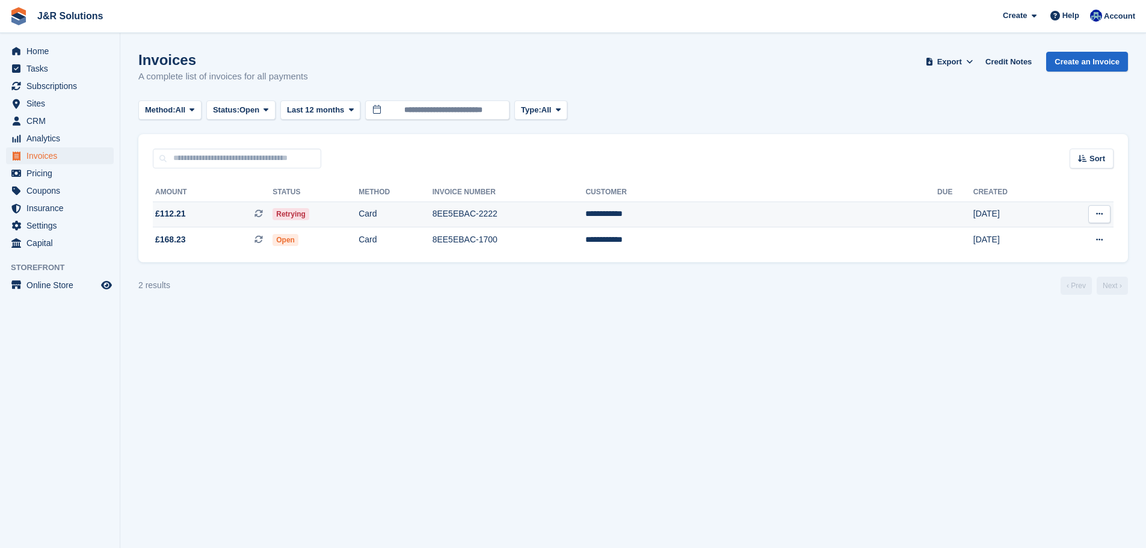
click at [785, 214] on td "**********" at bounding box center [762, 215] width 352 height 26
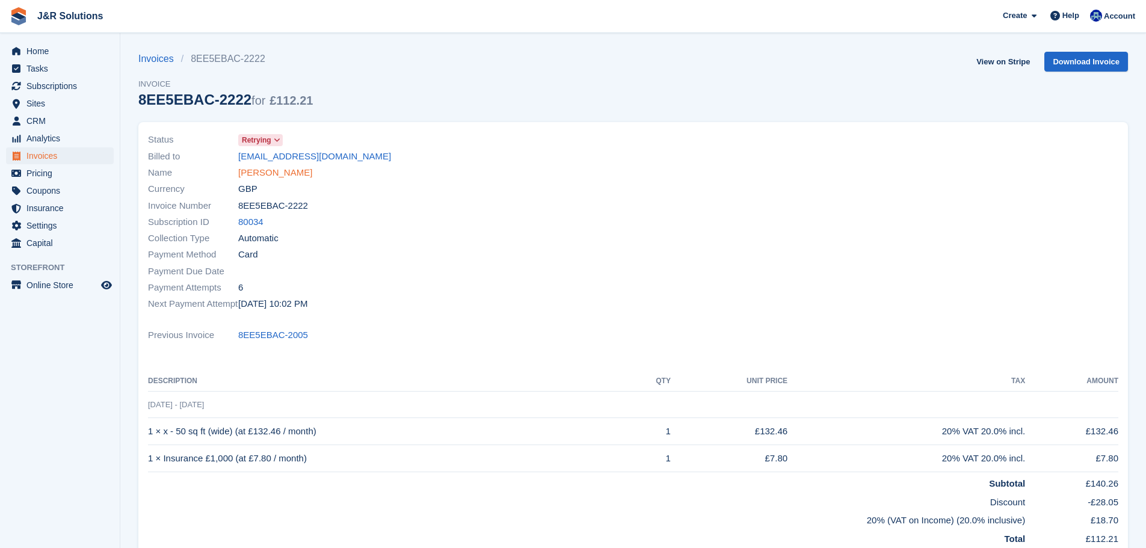
click at [271, 179] on link "Toni Bradley" at bounding box center [275, 173] width 74 height 14
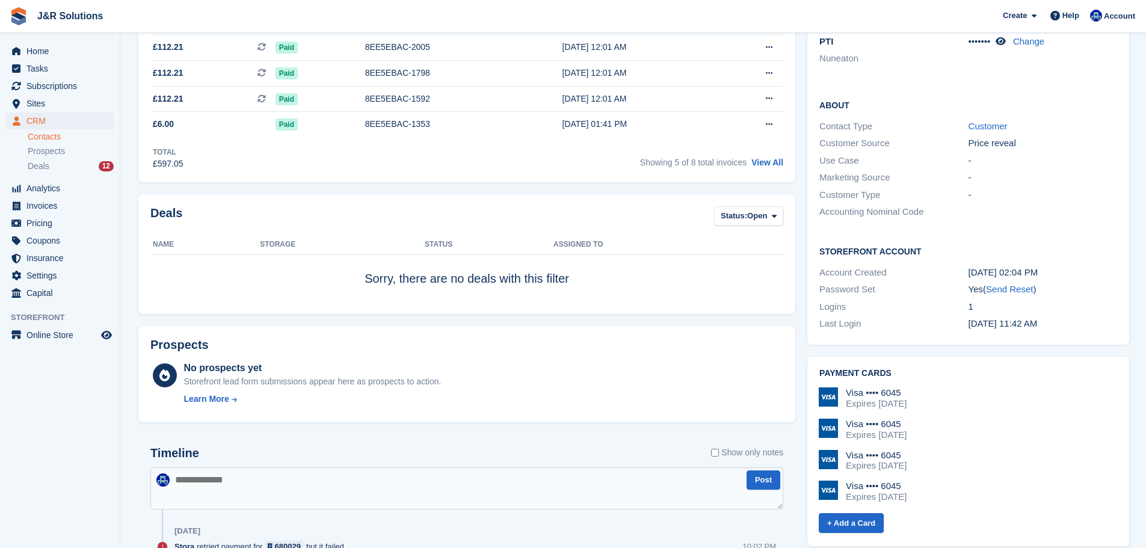
scroll to position [301, 0]
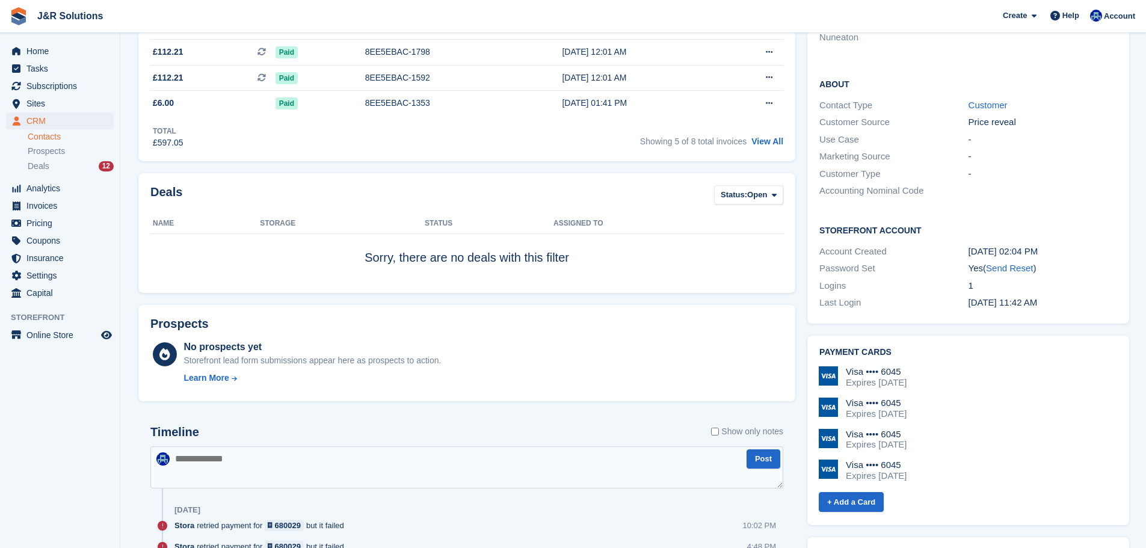
click at [206, 462] on textarea at bounding box center [466, 468] width 633 height 42
type textarea "*"
type textarea "**********"
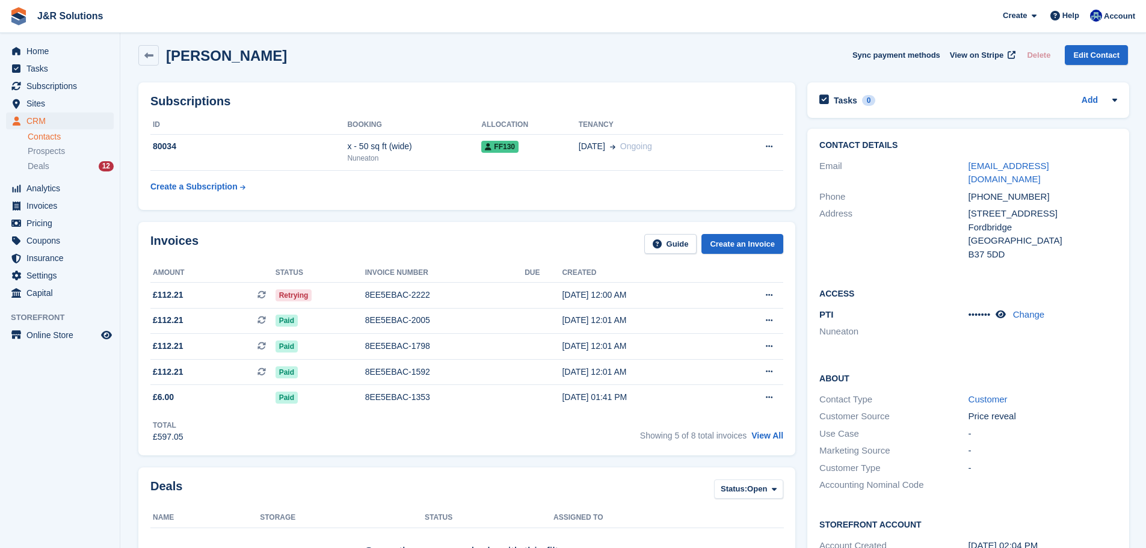
scroll to position [0, 0]
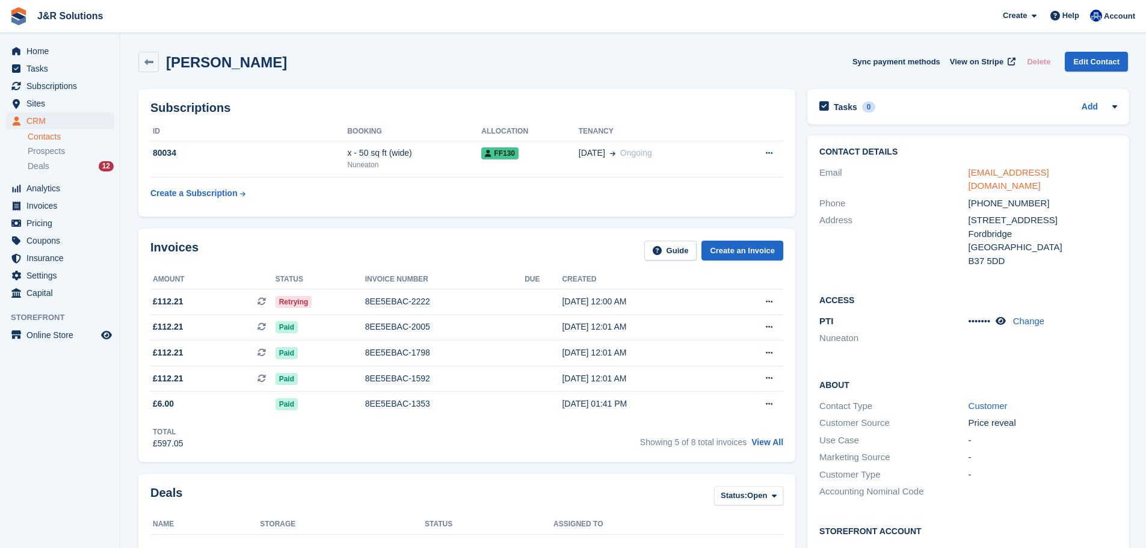
click at [1000, 171] on link "tonileighbradley@icloud.com" at bounding box center [1009, 179] width 81 height 24
click at [52, 45] on span "Home" at bounding box center [62, 51] width 72 height 17
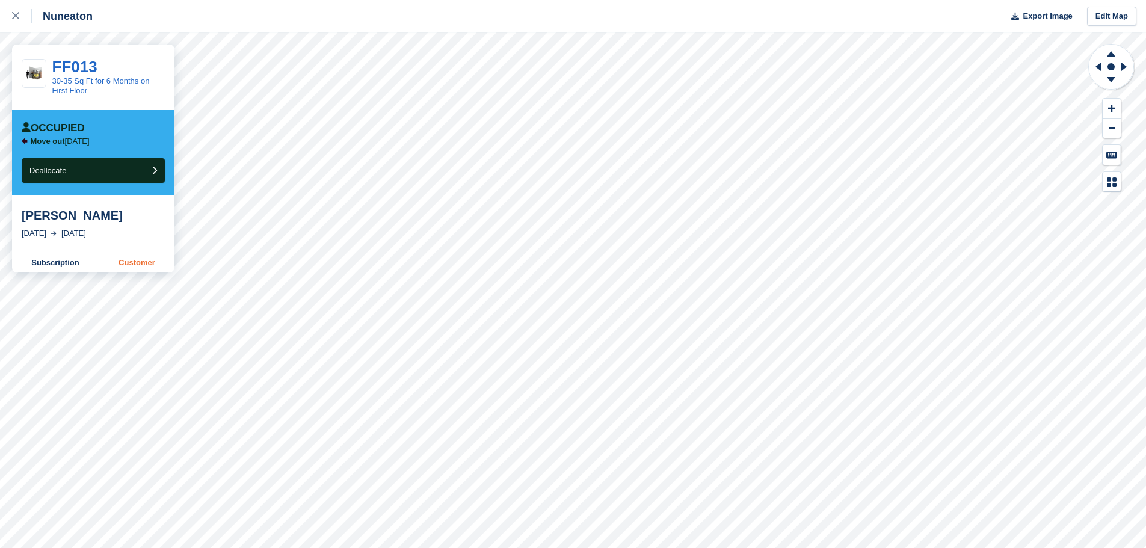
click at [149, 262] on link "Customer" at bounding box center [136, 262] width 75 height 19
click at [119, 261] on link "Customer" at bounding box center [136, 262] width 75 height 19
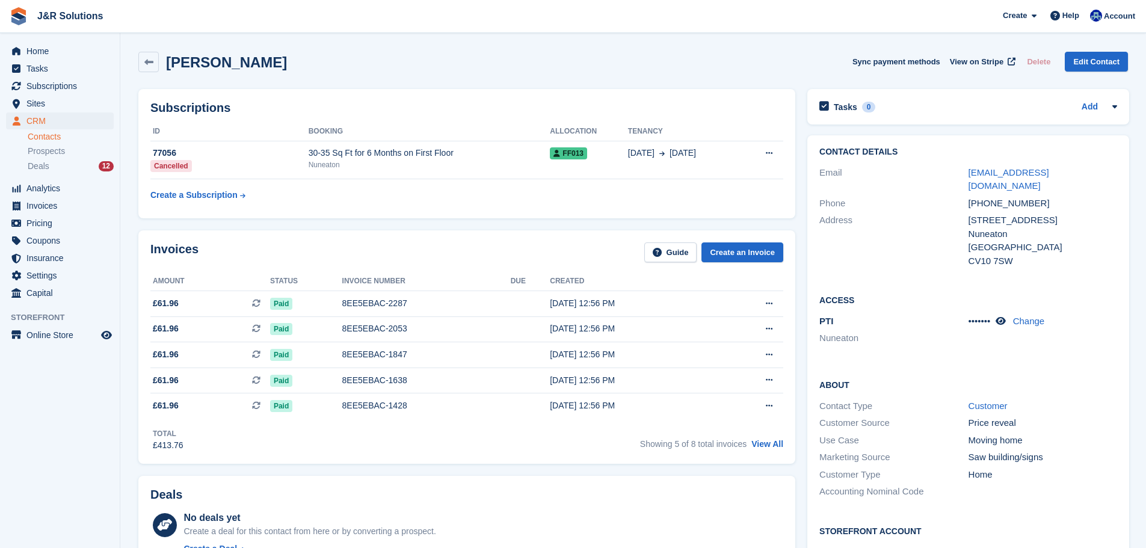
click at [493, 65] on div "Ben Claridge Sync payment methods View on Stripe Delete Edit Contact" at bounding box center [633, 62] width 990 height 20
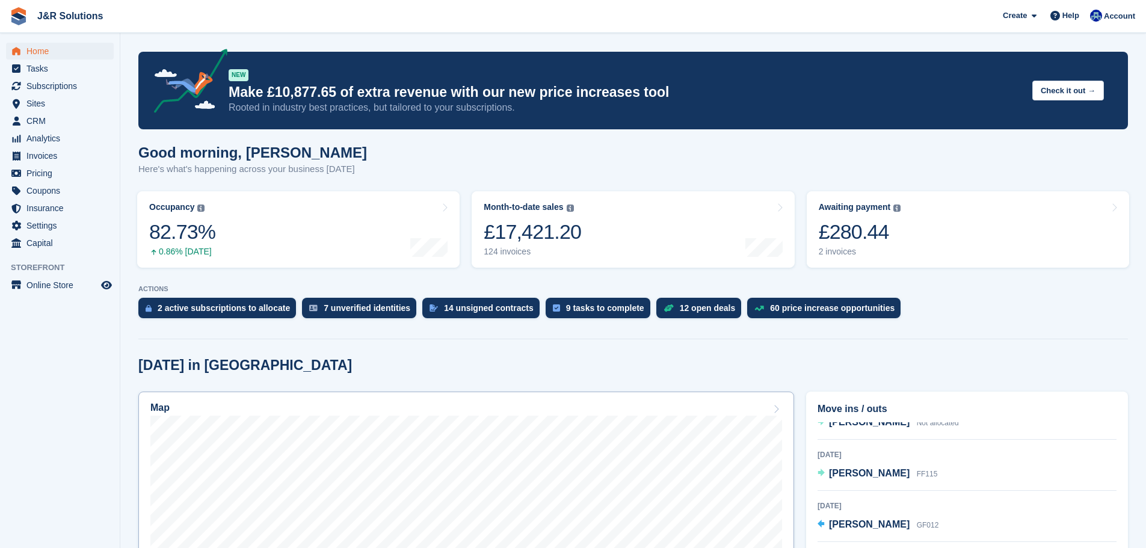
scroll to position [181, 0]
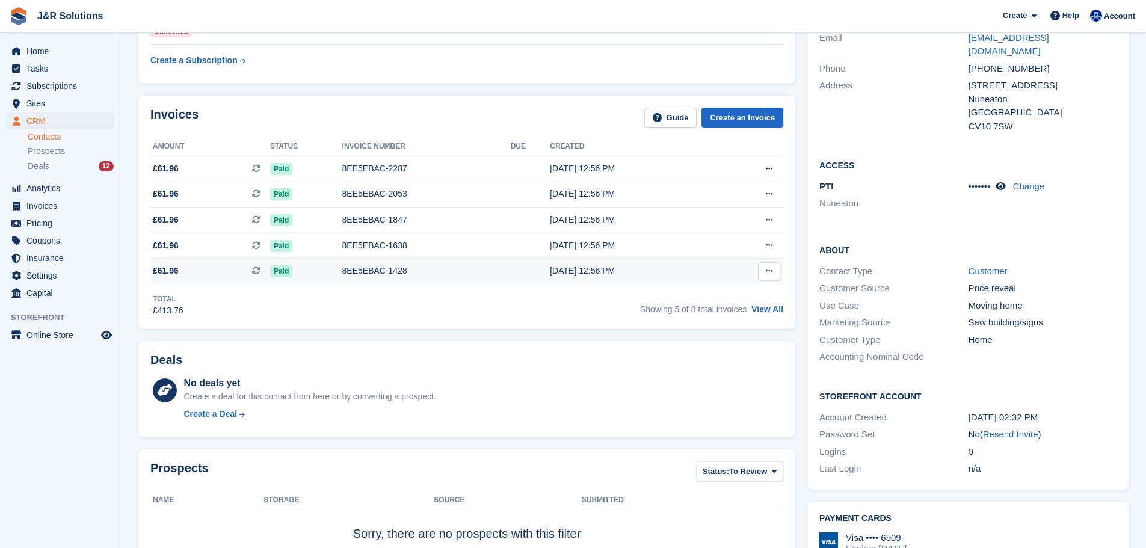
scroll to position [120, 0]
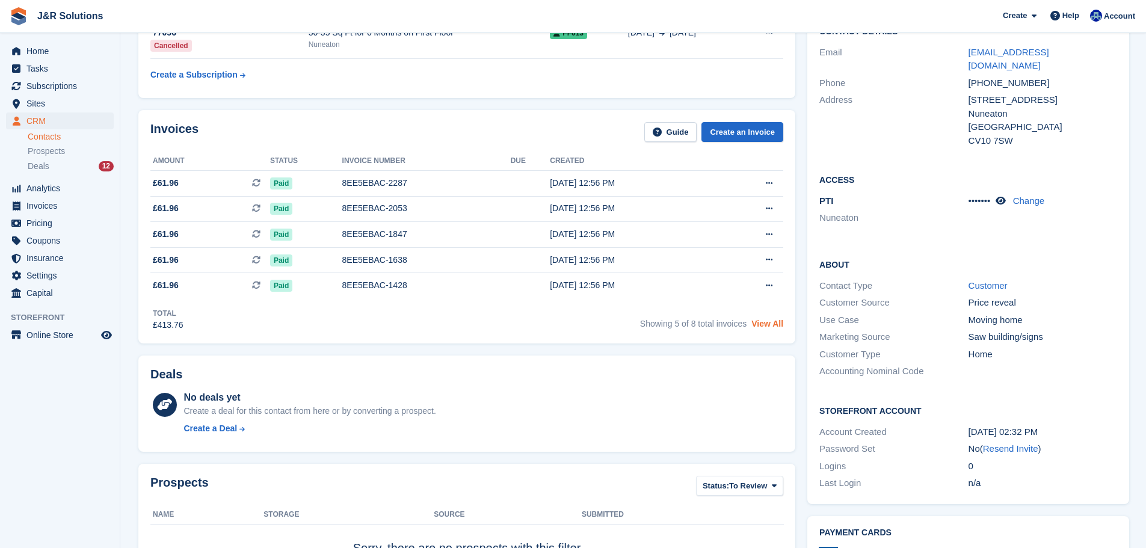
click at [779, 327] on link "View All" at bounding box center [768, 324] width 32 height 10
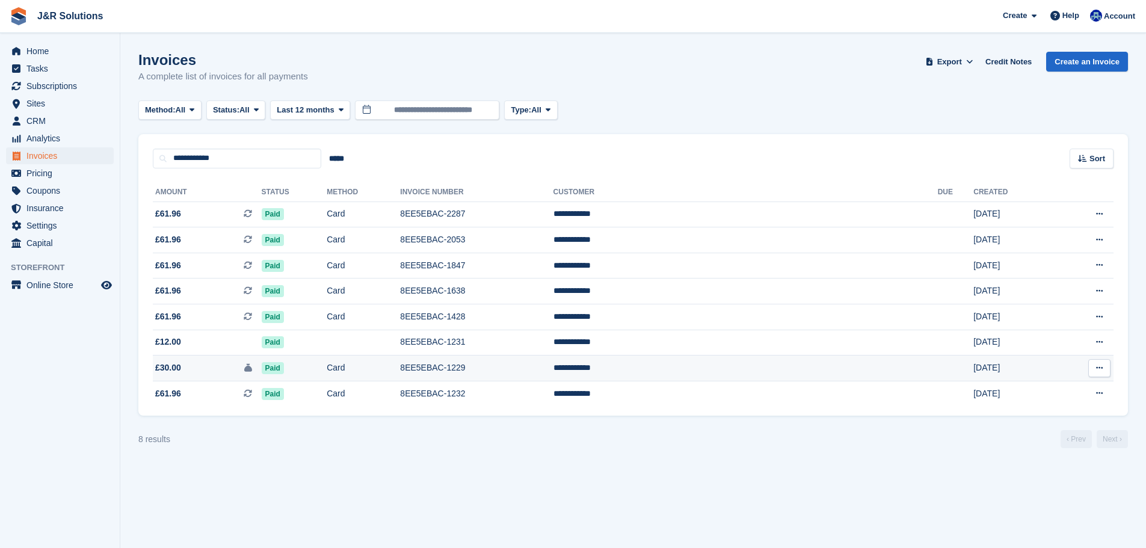
click at [553, 374] on td "8EE5EBAC-1229" at bounding box center [476, 369] width 153 height 26
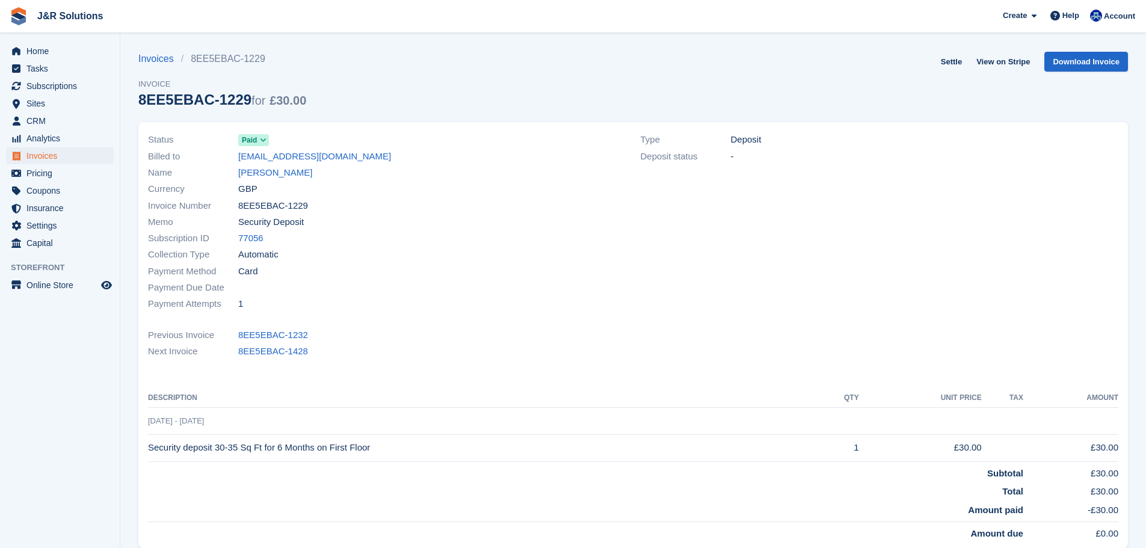
click at [580, 306] on div "Payment Attempts 1" at bounding box center [387, 304] width 478 height 16
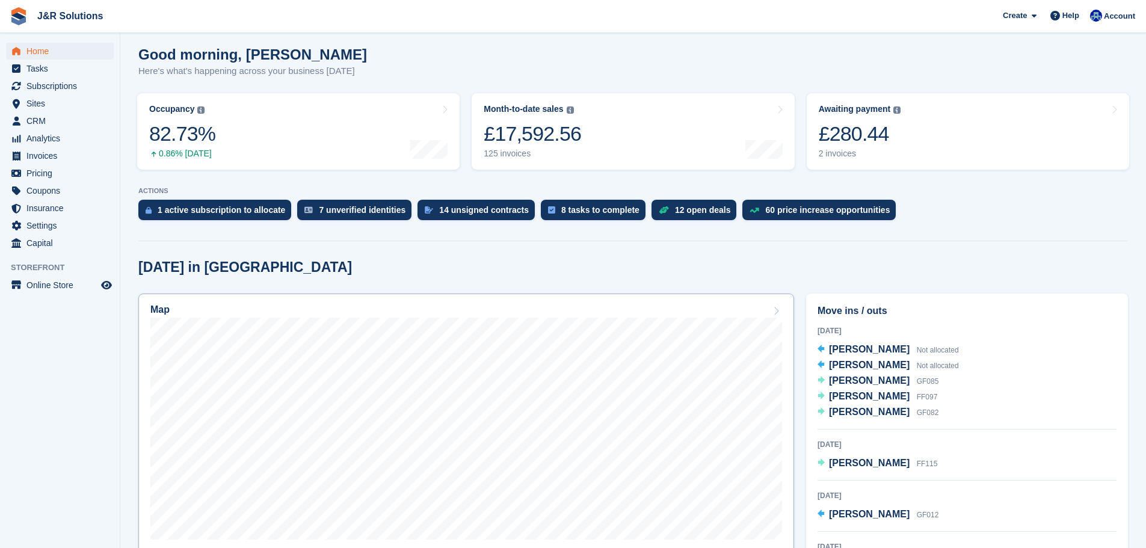
scroll to position [181, 0]
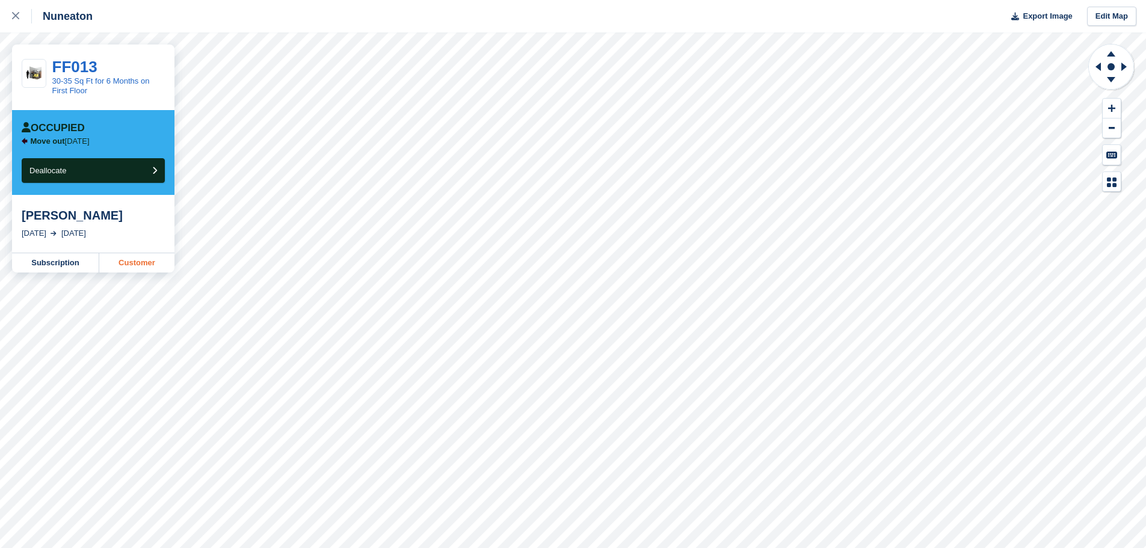
click at [138, 266] on link "Customer" at bounding box center [136, 262] width 75 height 19
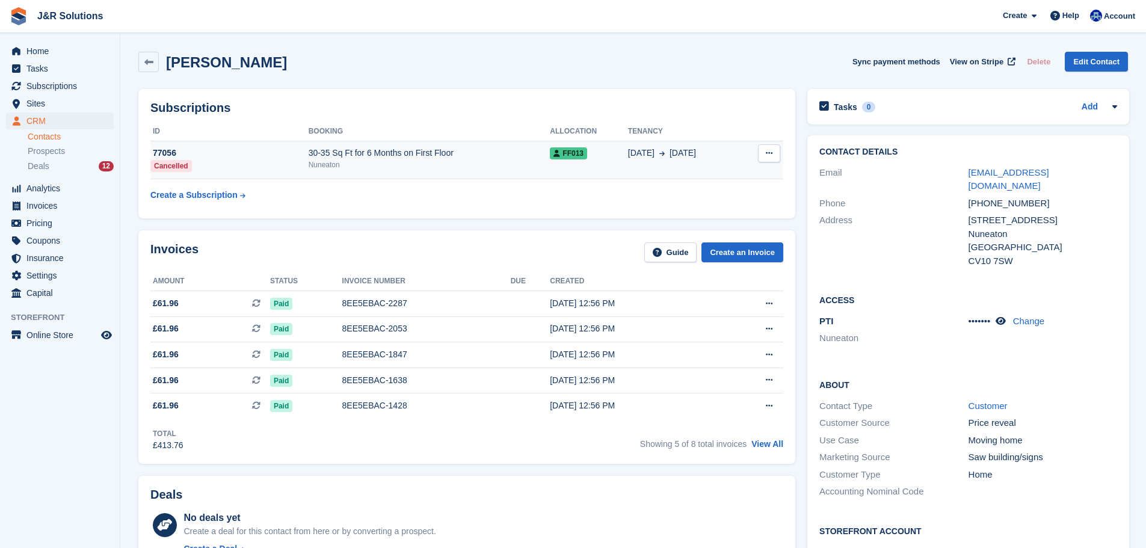
click at [551, 157] on span "FF013" at bounding box center [568, 153] width 37 height 12
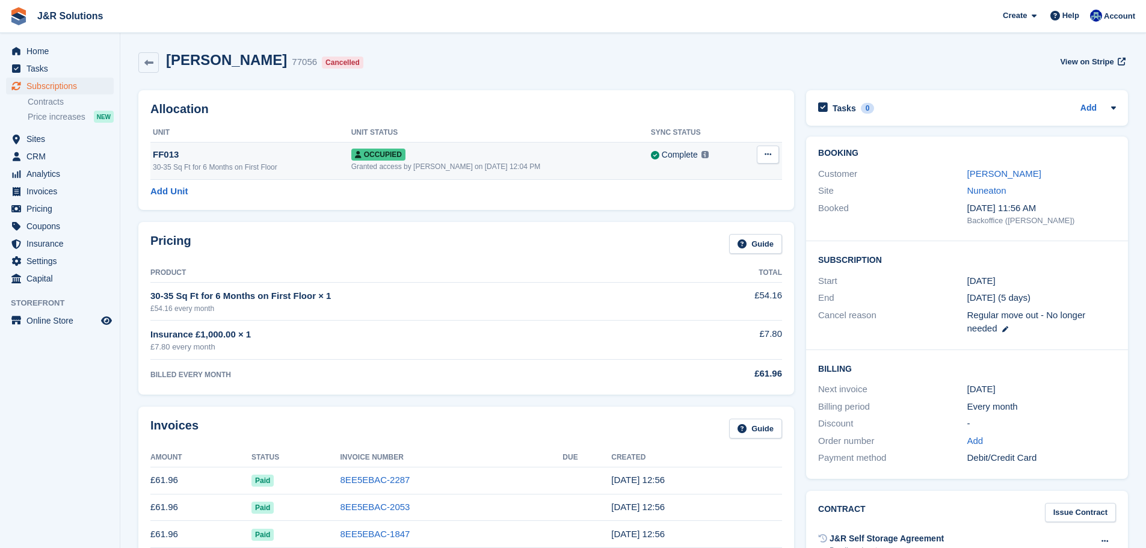
click at [775, 153] on button at bounding box center [768, 155] width 22 height 18
click at [741, 203] on p "Deallocate" at bounding box center [721, 204] width 105 height 16
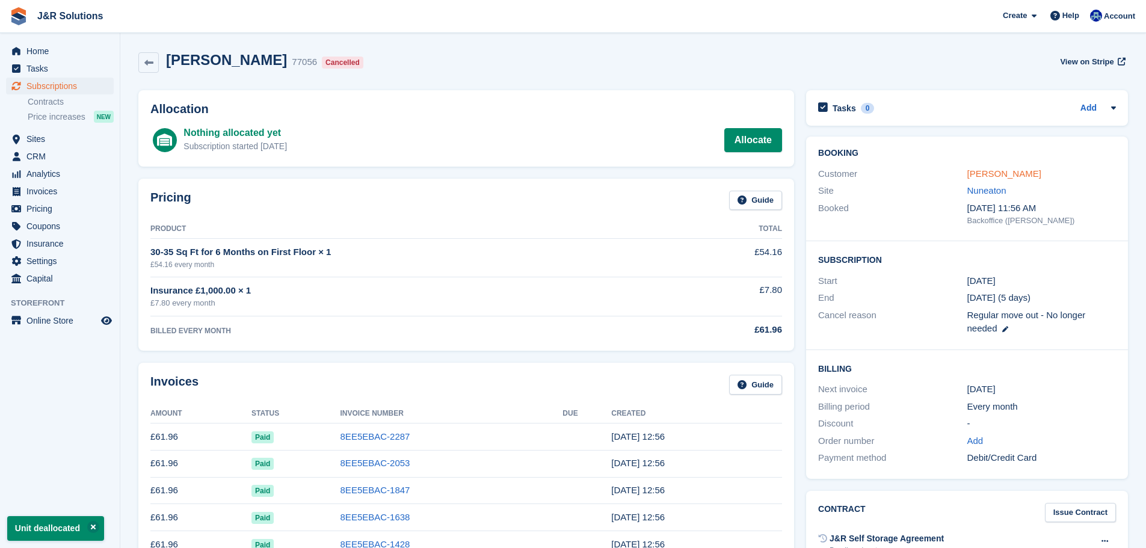
click at [977, 169] on link "[PERSON_NAME]" at bounding box center [1005, 174] width 74 height 10
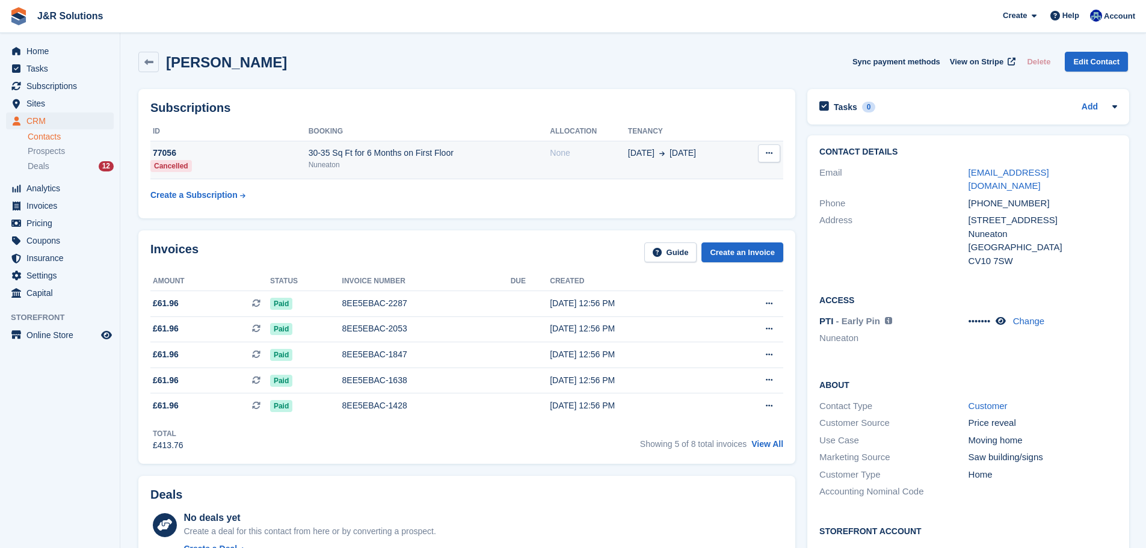
click at [773, 152] on button at bounding box center [769, 153] width 22 height 18
click at [747, 180] on p "Cancel subscription" at bounding box center [722, 177] width 105 height 16
click at [583, 213] on div "Subscriptions ID Booking Allocation Tenancy 77056 Cancelled 30-35 Sq Ft for 6 M…" at bounding box center [466, 153] width 657 height 129
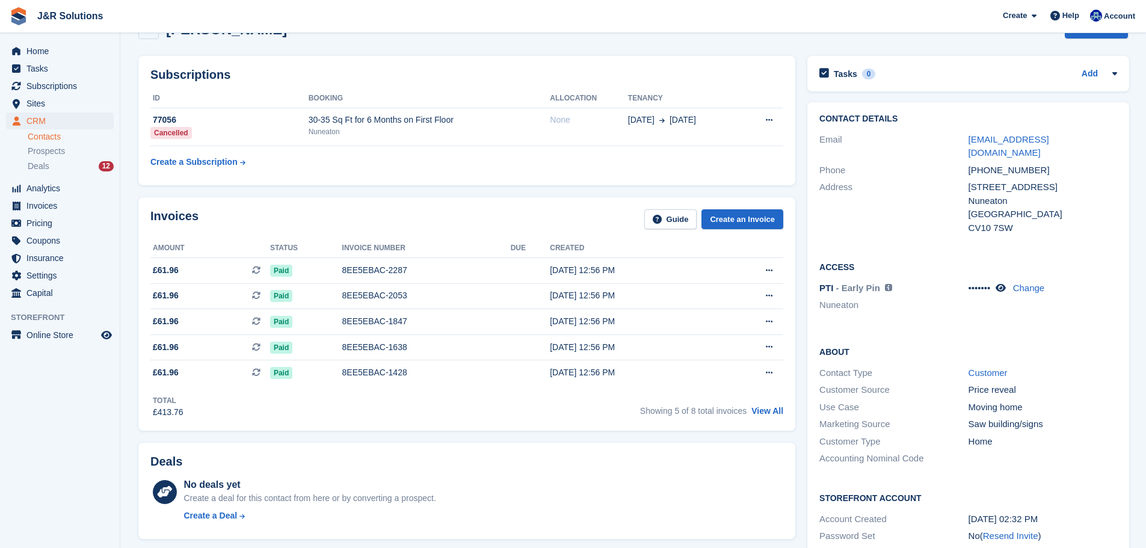
scroll to position [60, 0]
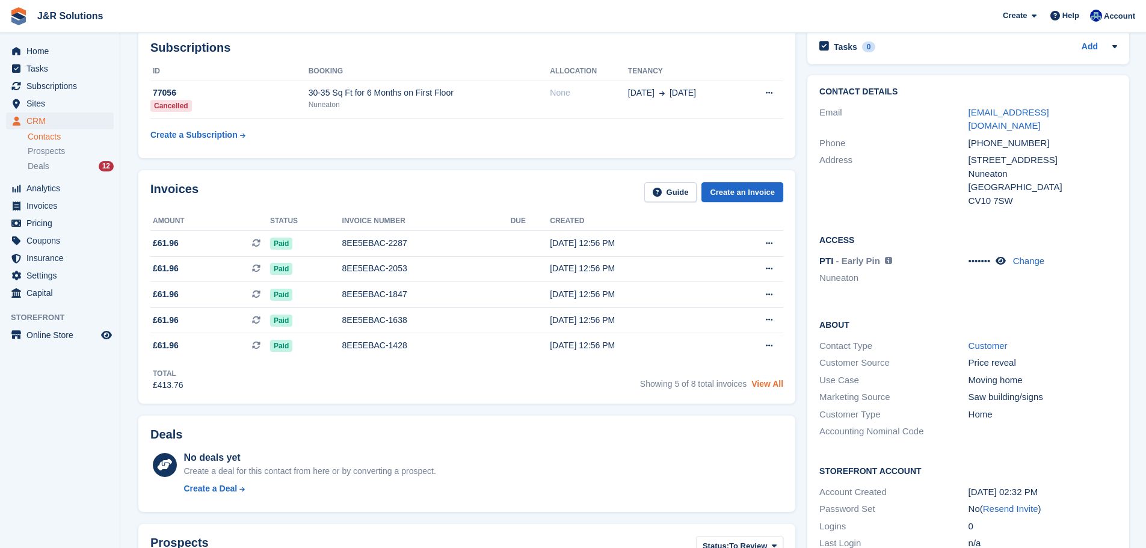
click at [773, 382] on link "View All" at bounding box center [768, 384] width 32 height 10
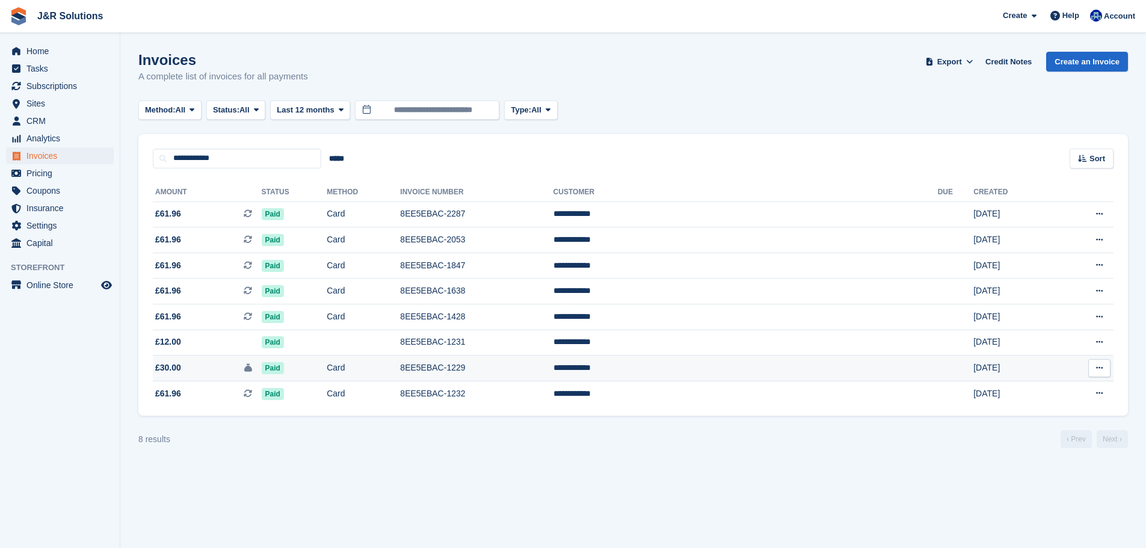
click at [1069, 365] on td "Download PDF View on Stripe View Customer View Subscription" at bounding box center [1084, 369] width 60 height 26
click at [974, 373] on td "[DATE]" at bounding box center [1014, 369] width 81 height 26
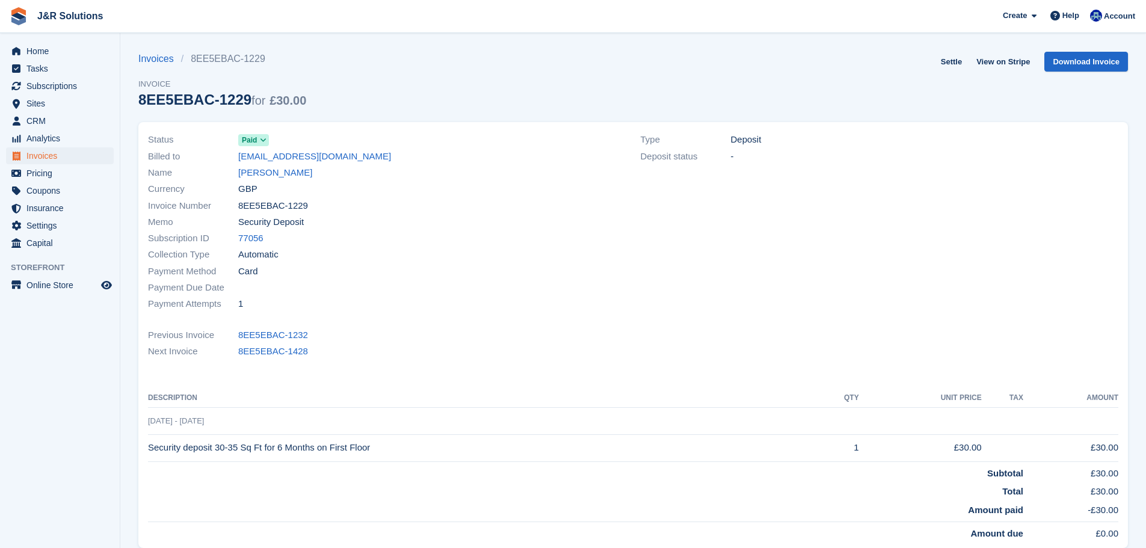
click at [938, 71] on div "Invoices 8EE5EBAC-1229 Invoice 8EE5EBAC-1229 for £30.00 Settle View on Stripe D…" at bounding box center [633, 87] width 990 height 70
click at [951, 64] on link "Settle" at bounding box center [951, 62] width 31 height 20
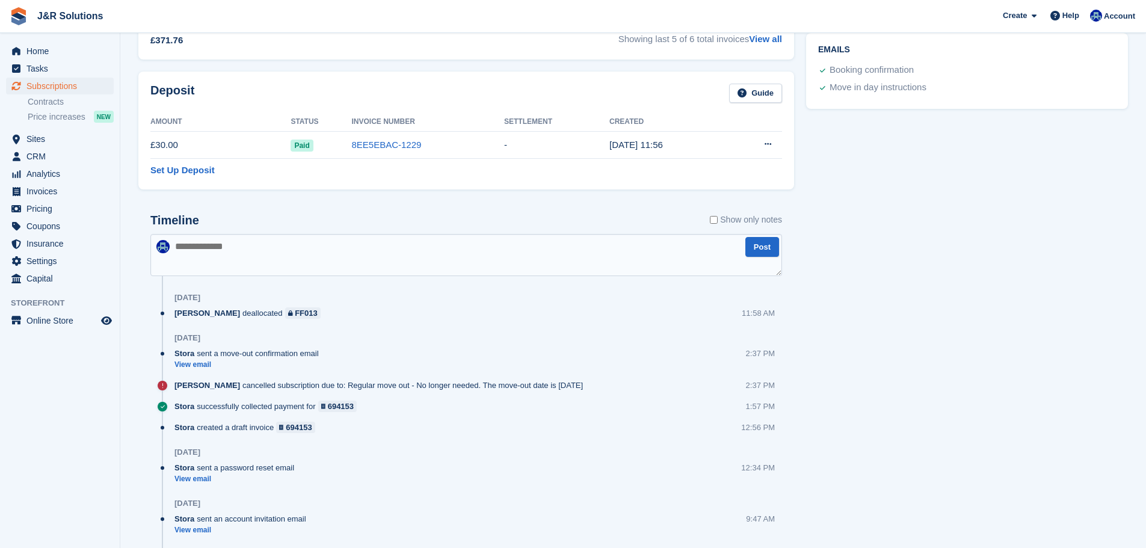
scroll to position [523, 0]
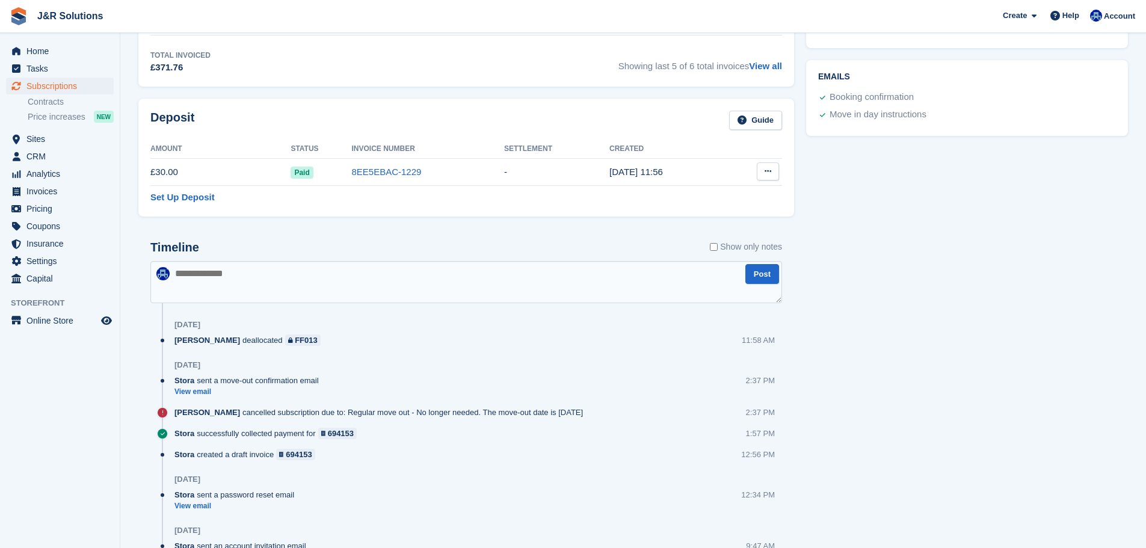
click at [768, 173] on icon at bounding box center [768, 171] width 7 height 8
click at [732, 197] on p "Settle deposit" at bounding box center [721, 195] width 105 height 16
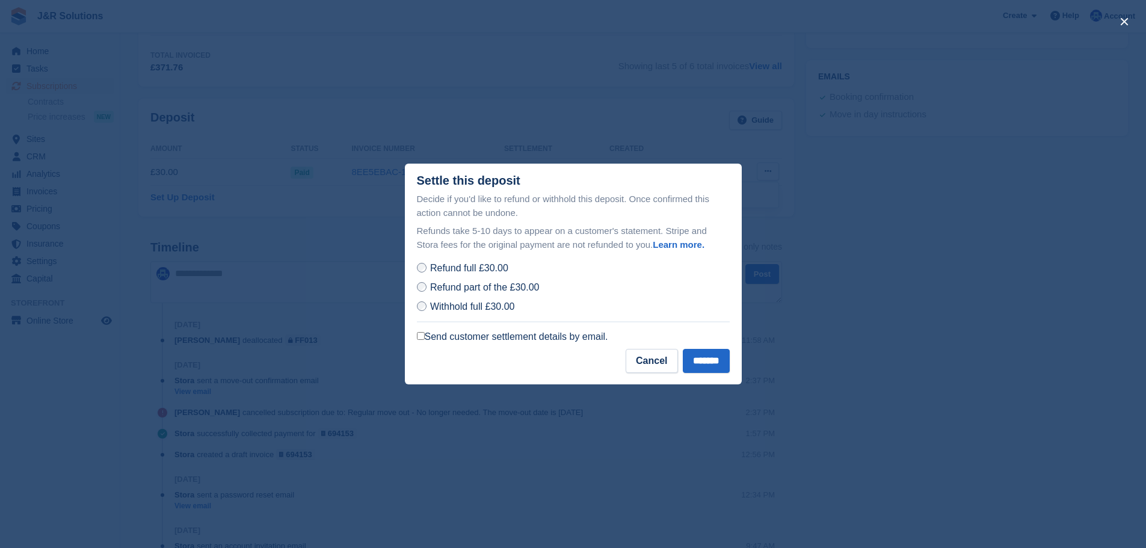
click at [598, 336] on label "Send customer settlement details by email." at bounding box center [512, 337] width 191 height 12
click at [695, 357] on input "*******" at bounding box center [706, 361] width 47 height 24
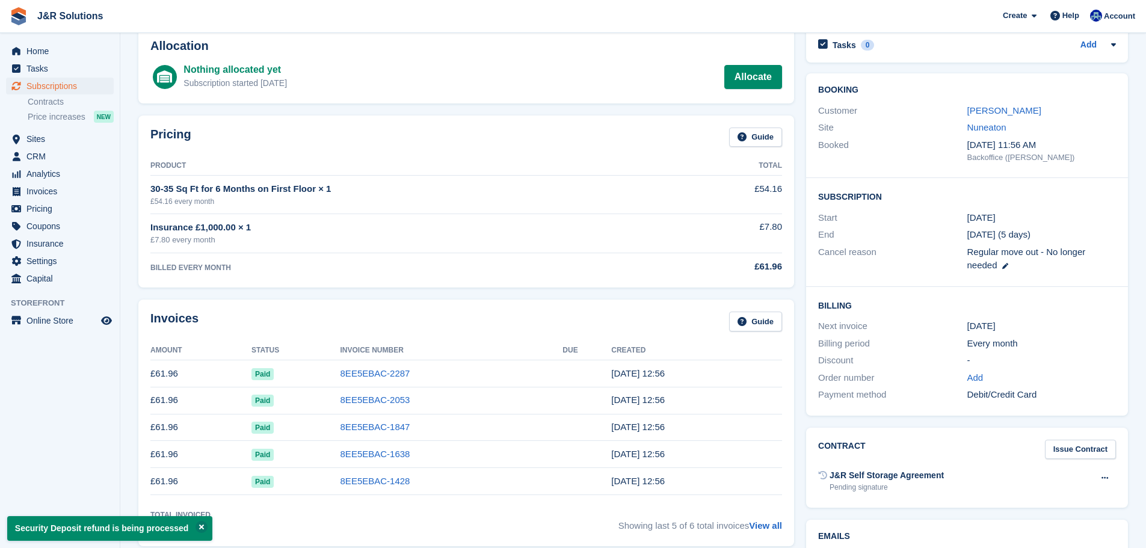
scroll to position [0, 0]
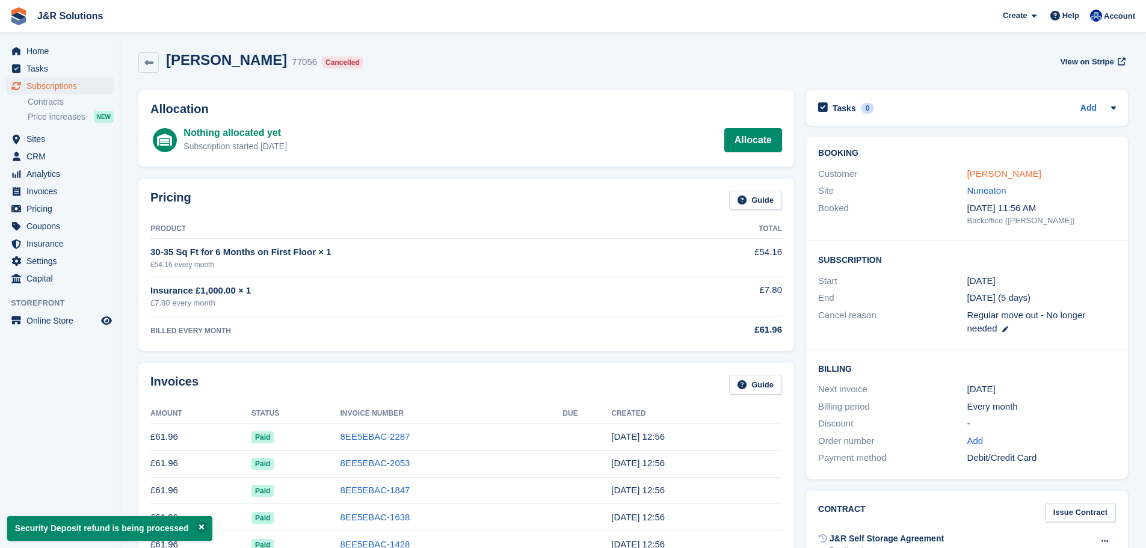
click at [1006, 169] on div "Booking Customer Ben Claridge Site Nuneaton Booked 15 Mar, 11:56 AM Backoffice …" at bounding box center [967, 189] width 322 height 105
click at [988, 186] on link "Nuneaton" at bounding box center [987, 190] width 39 height 10
click at [997, 177] on link "[PERSON_NAME]" at bounding box center [1005, 174] width 74 height 10
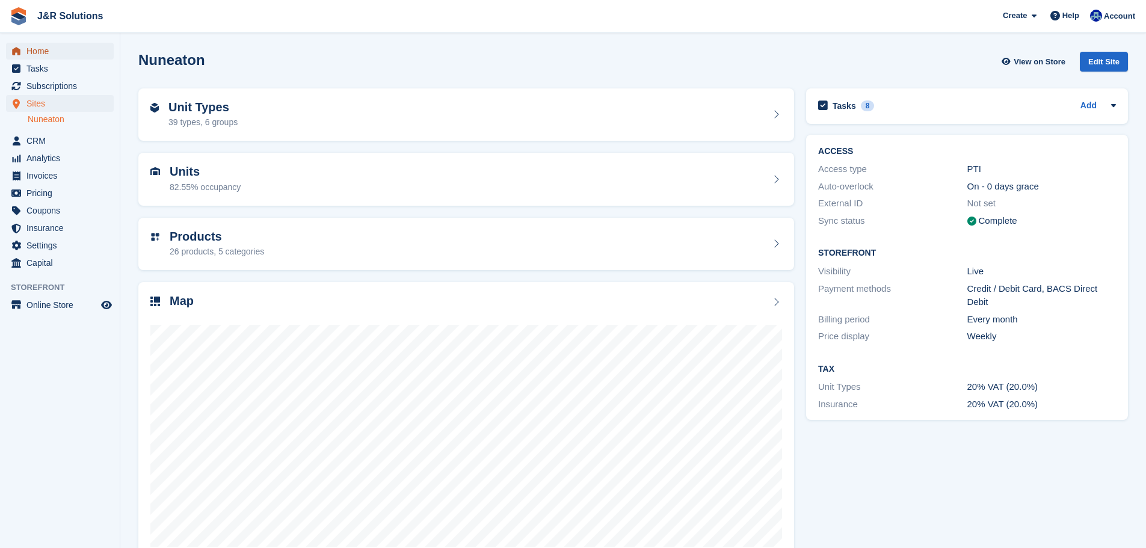
click at [65, 49] on span "Home" at bounding box center [62, 51] width 72 height 17
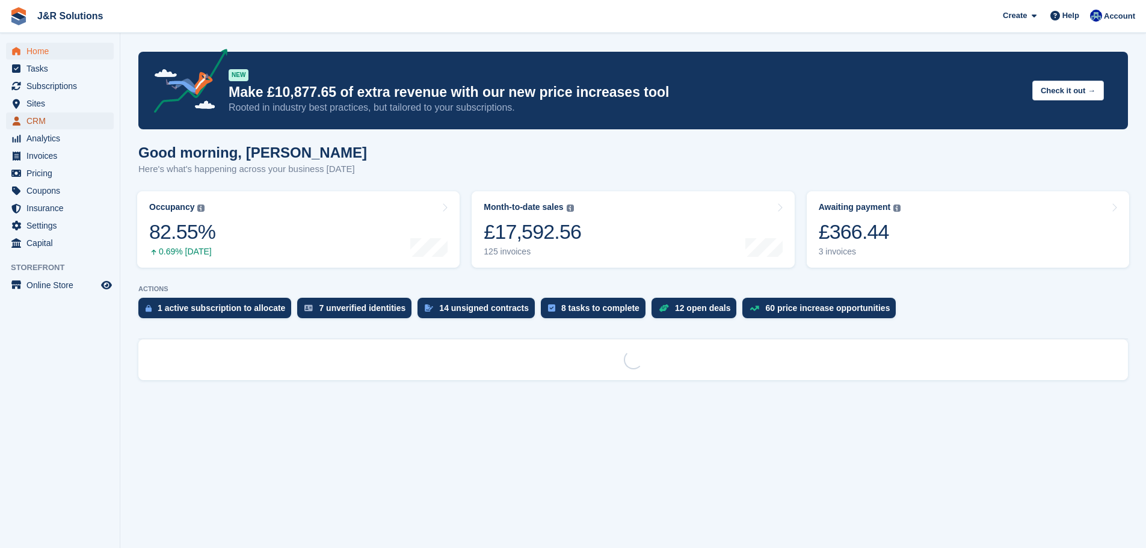
click at [63, 129] on span "CRM" at bounding box center [62, 121] width 72 height 17
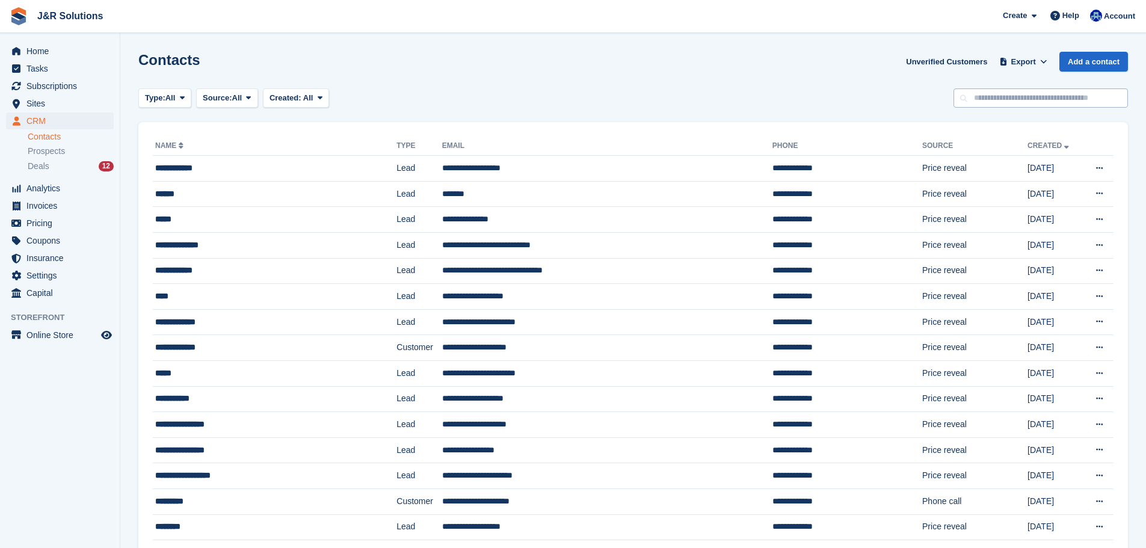
click at [1042, 90] on input "text" at bounding box center [1041, 98] width 175 height 20
type input "*****"
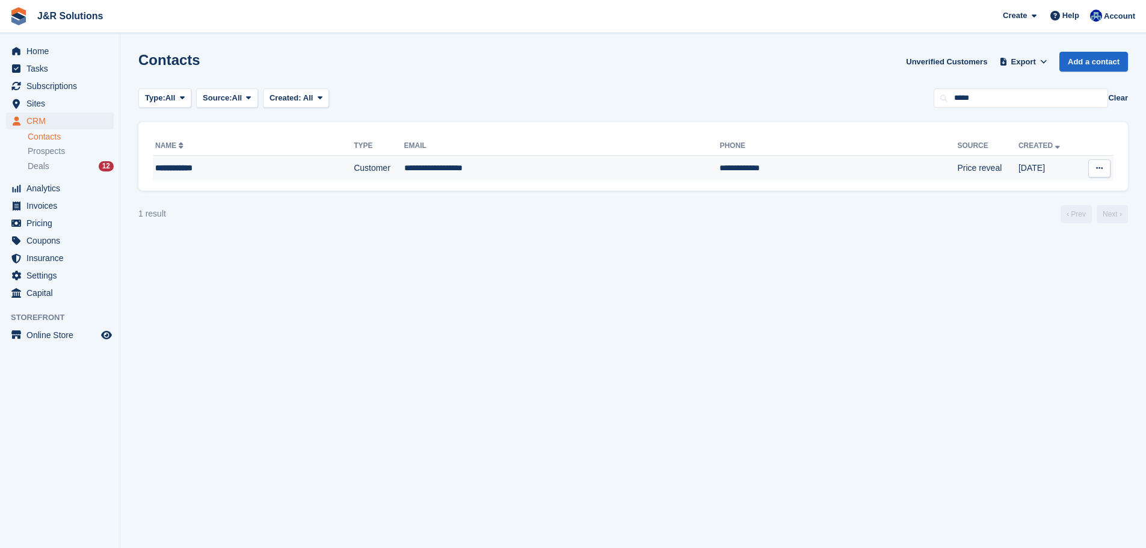
click at [720, 179] on td "**********" at bounding box center [839, 168] width 238 height 25
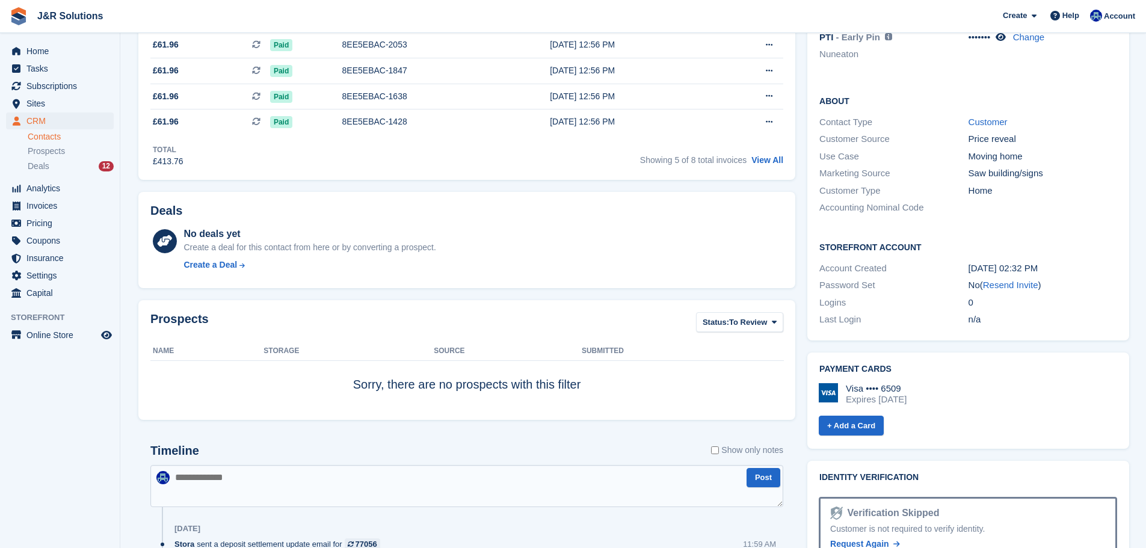
scroll to position [421, 0]
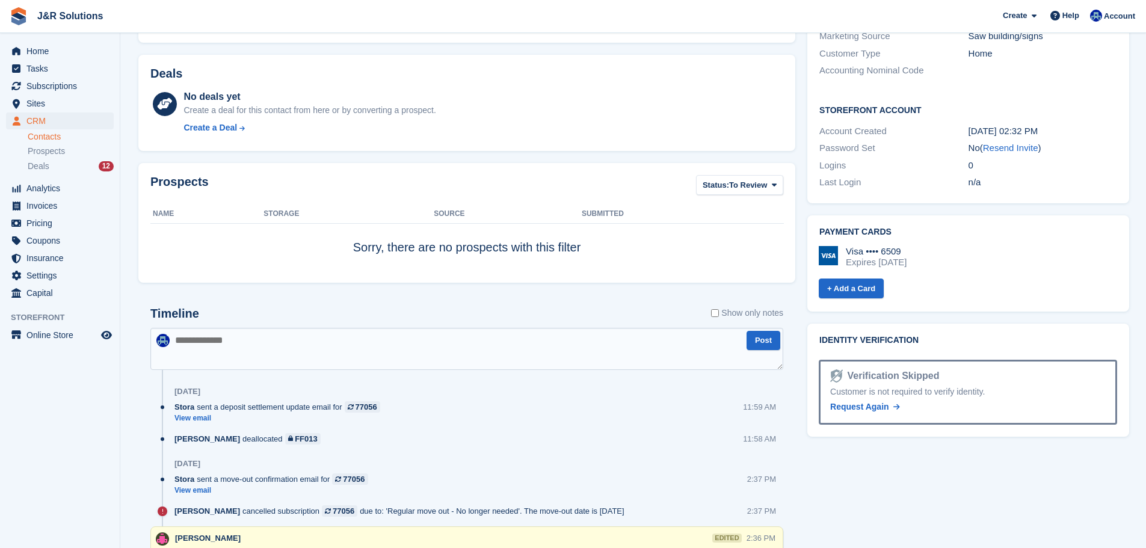
click at [254, 364] on textarea at bounding box center [466, 349] width 633 height 42
type textarea "*"
type textarea "**********"
